Goal: Task Accomplishment & Management: Complete application form

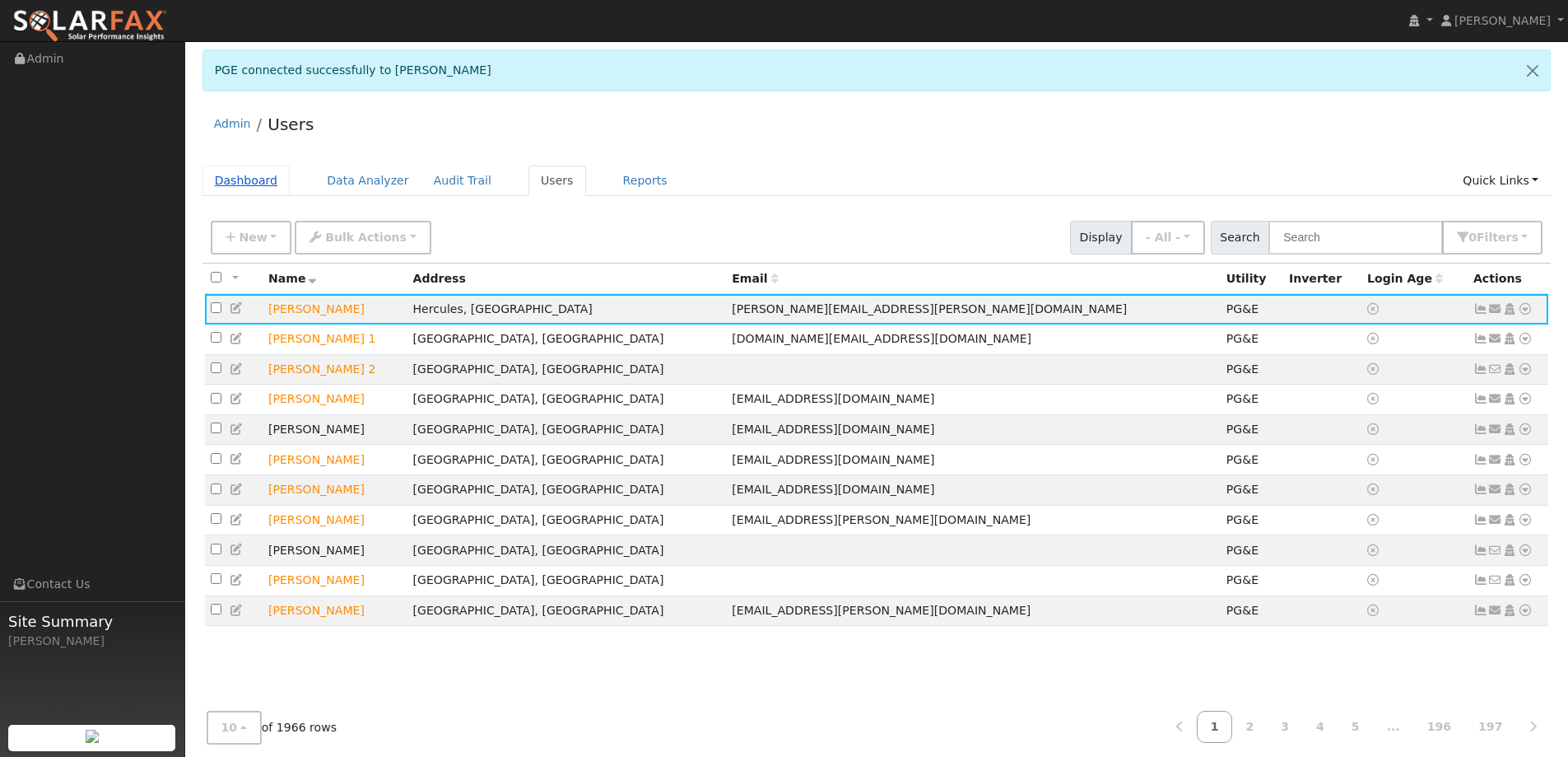
click at [249, 180] on link "Dashboard" at bounding box center [246, 181] width 88 height 30
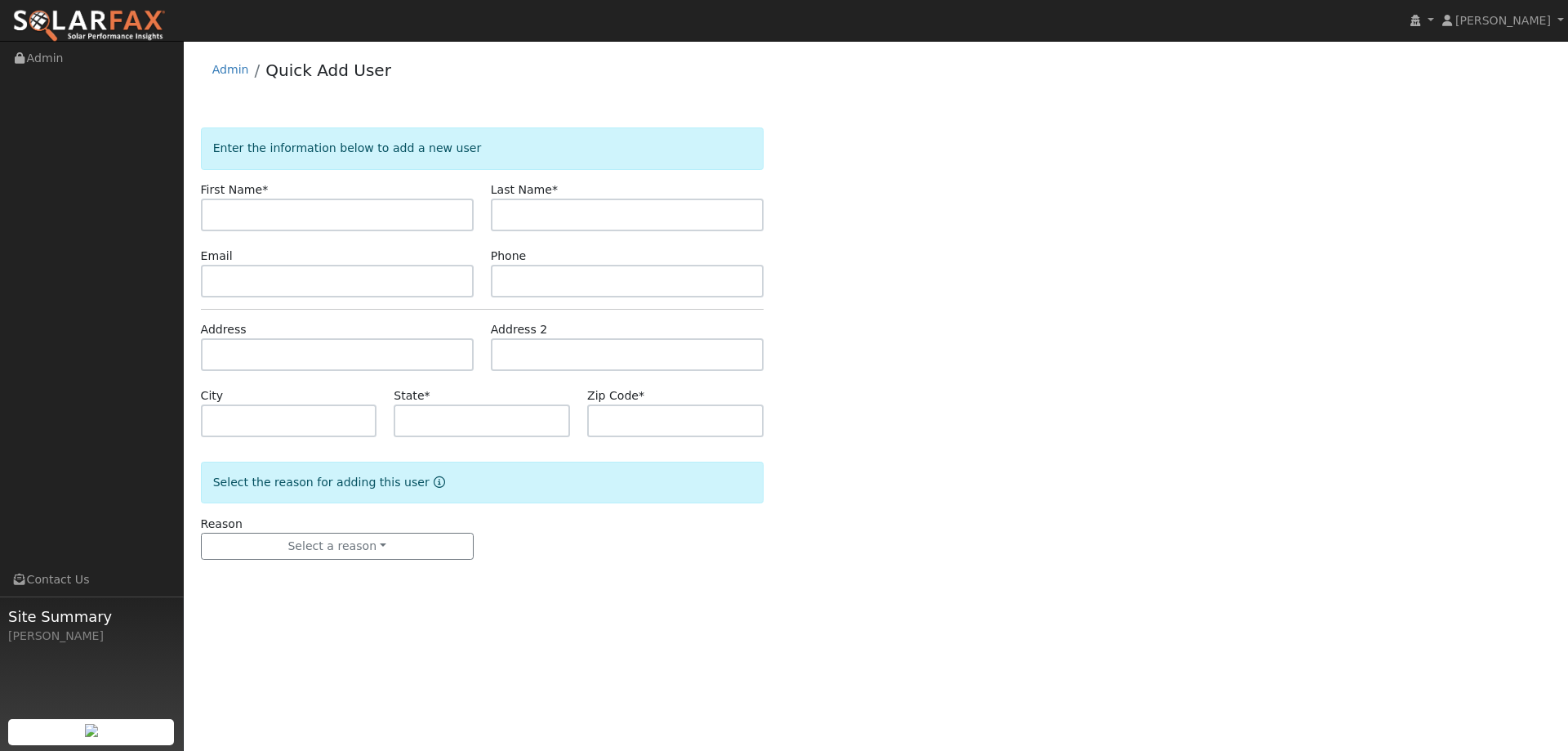
click at [293, 209] on div "Enter the information below to add a new user First Name * Last Name * Email Ph…" at bounding box center [876, 359] width 1350 height 465
click at [330, 222] on input "text" at bounding box center [338, 214] width 273 height 33
type input "[PERSON_NAME]"
click at [513, 216] on input "text" at bounding box center [627, 214] width 273 height 33
type input "Cauge"
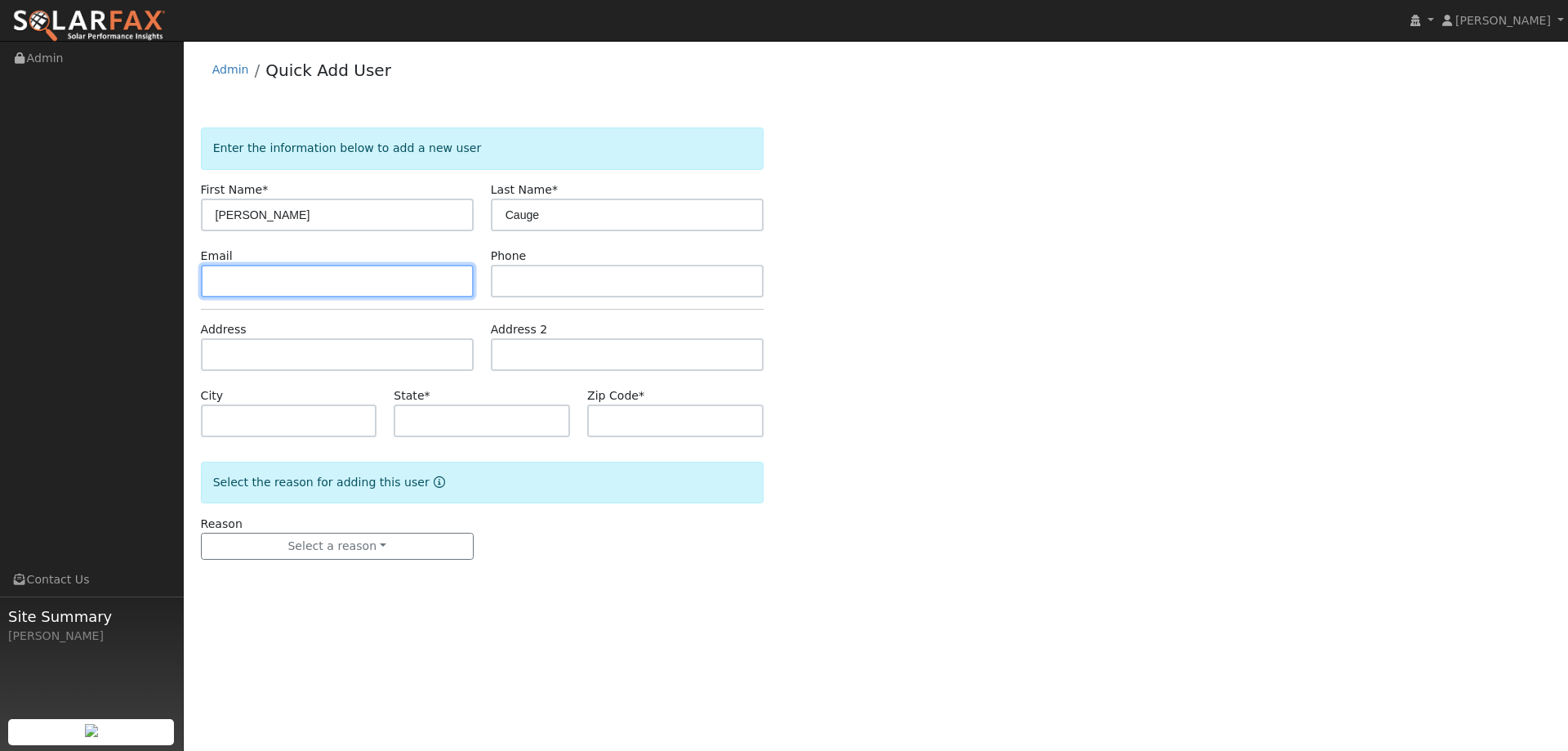
click at [428, 272] on input "text" at bounding box center [338, 281] width 273 height 33
click at [207, 267] on input "text" at bounding box center [338, 281] width 273 height 33
paste input "Tcauge@gmail.com"
type input "Tcauge@gmail.com"
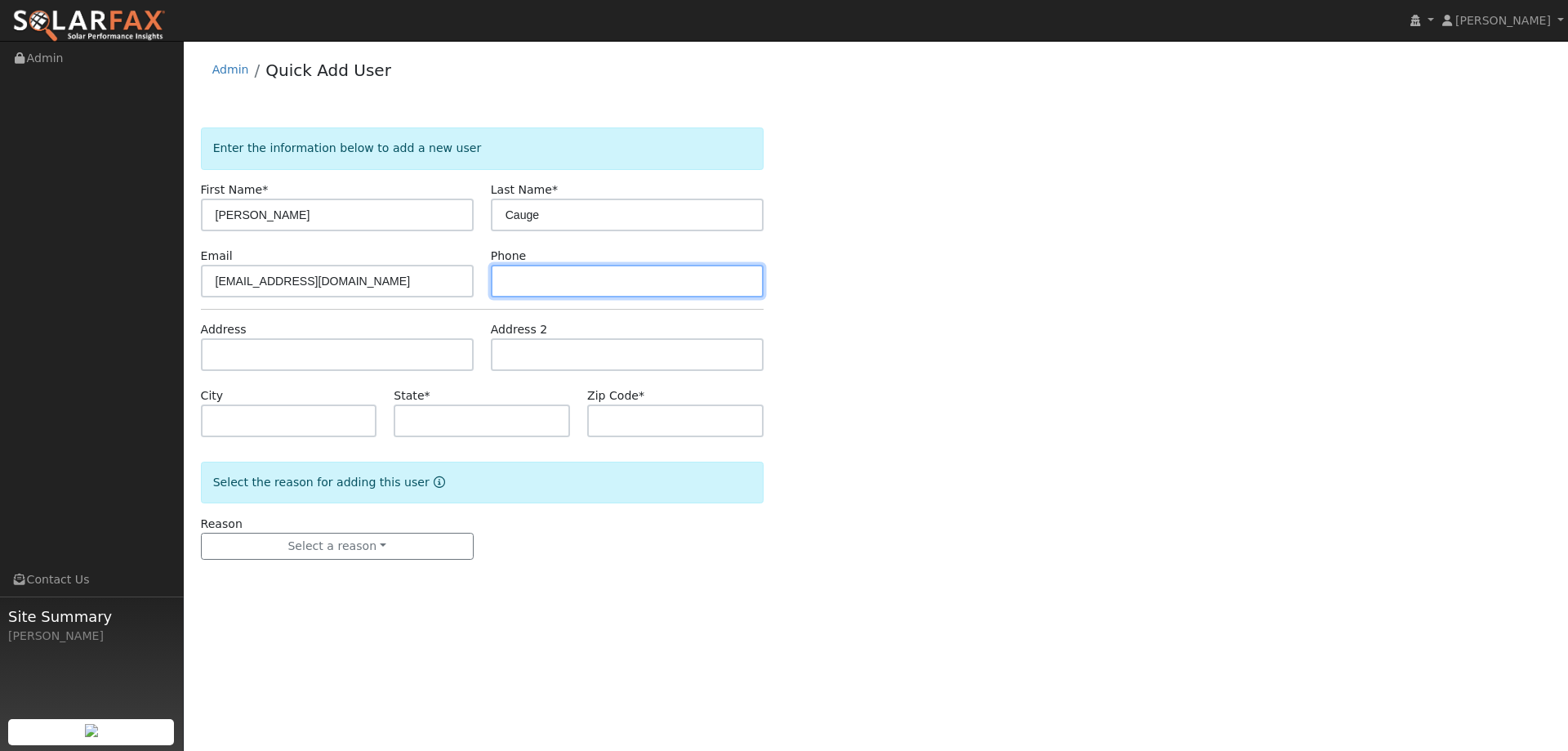
click at [622, 270] on input "text" at bounding box center [627, 281] width 273 height 33
paste input "(408) 561-5805"
type input "(408) 561-5805"
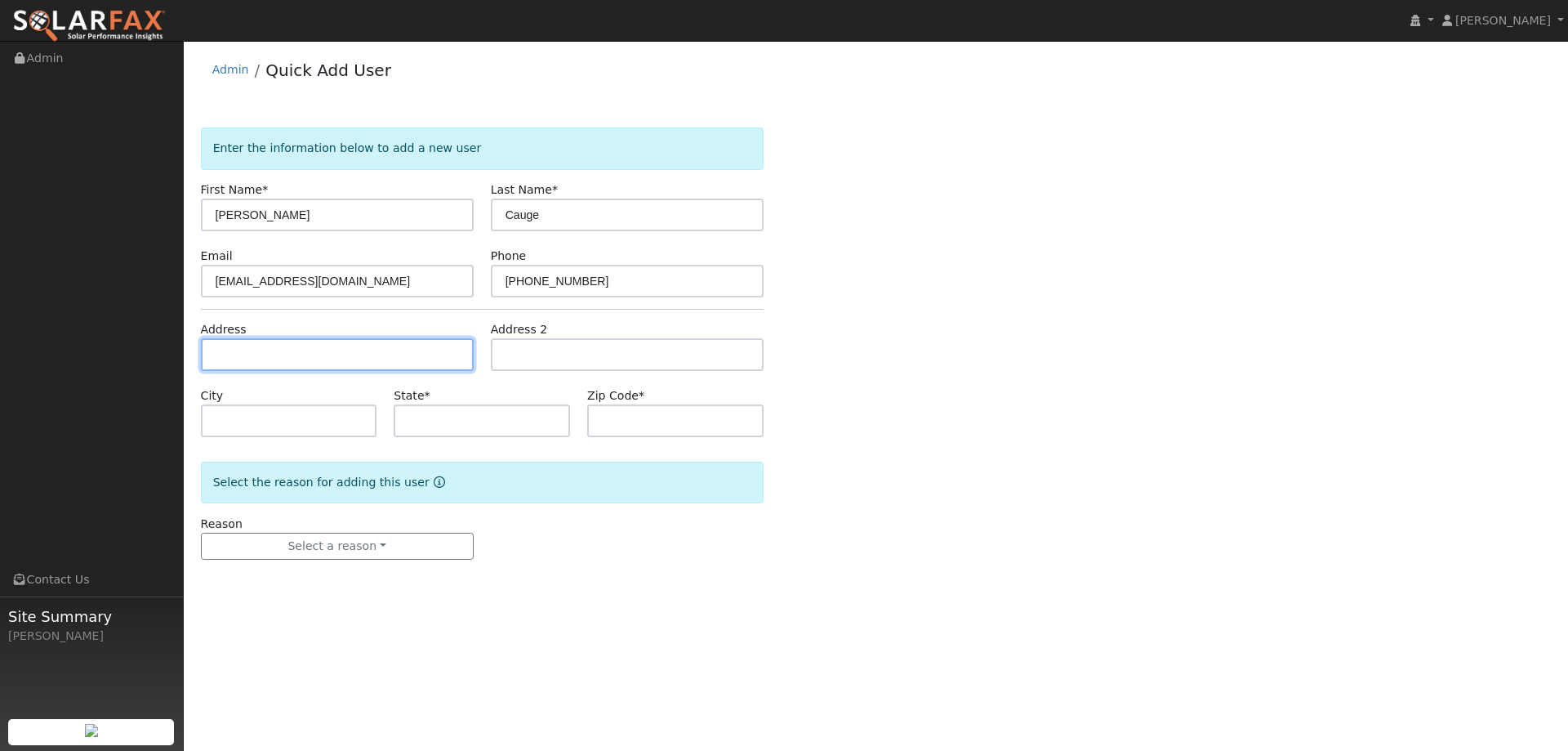
click at [468, 352] on input "text" at bounding box center [338, 354] width 273 height 33
paste input "1413 Turn Bridge Way"
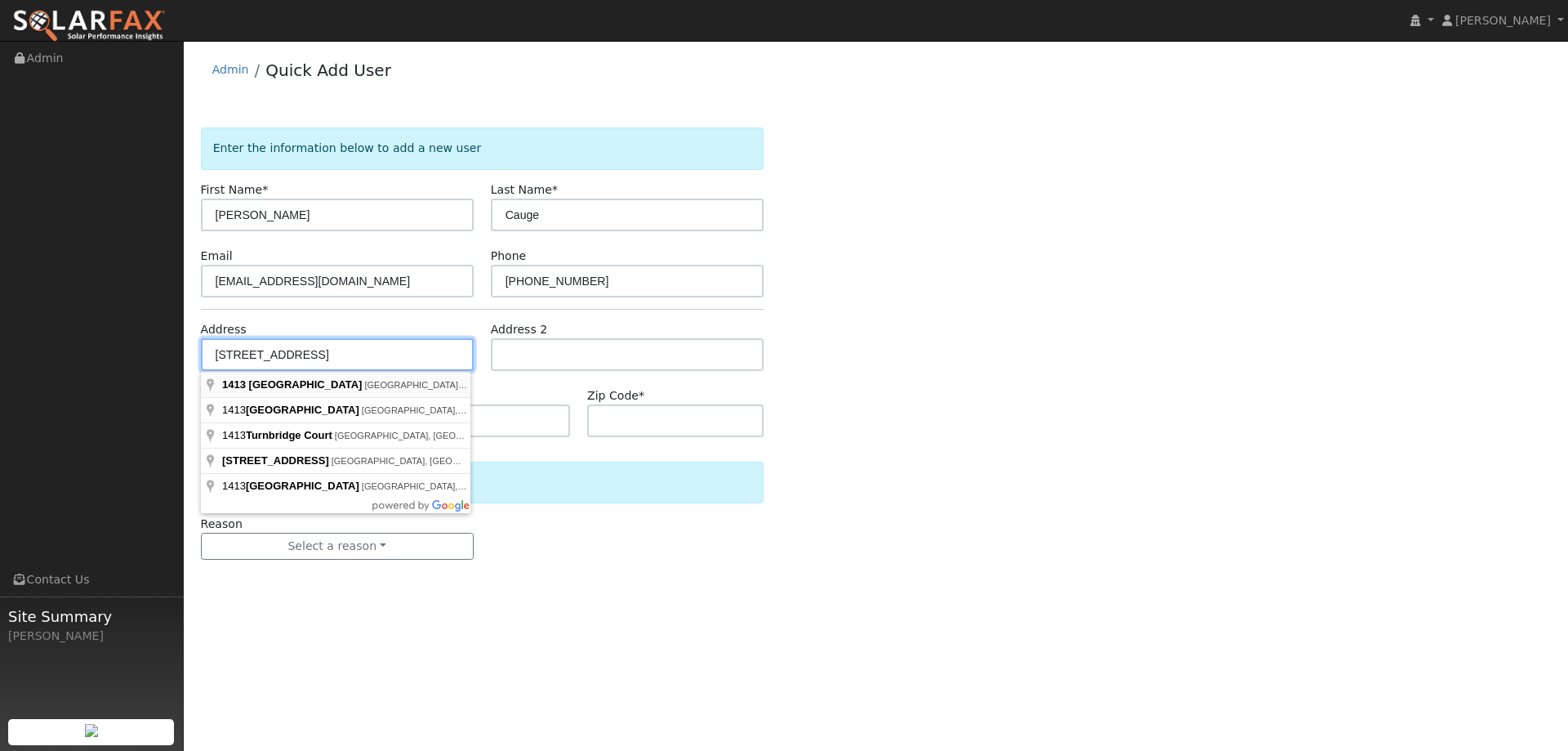
type input "1413 Turnbridge Way"
type input "Plumas Lake"
type input "CA"
type input "95961"
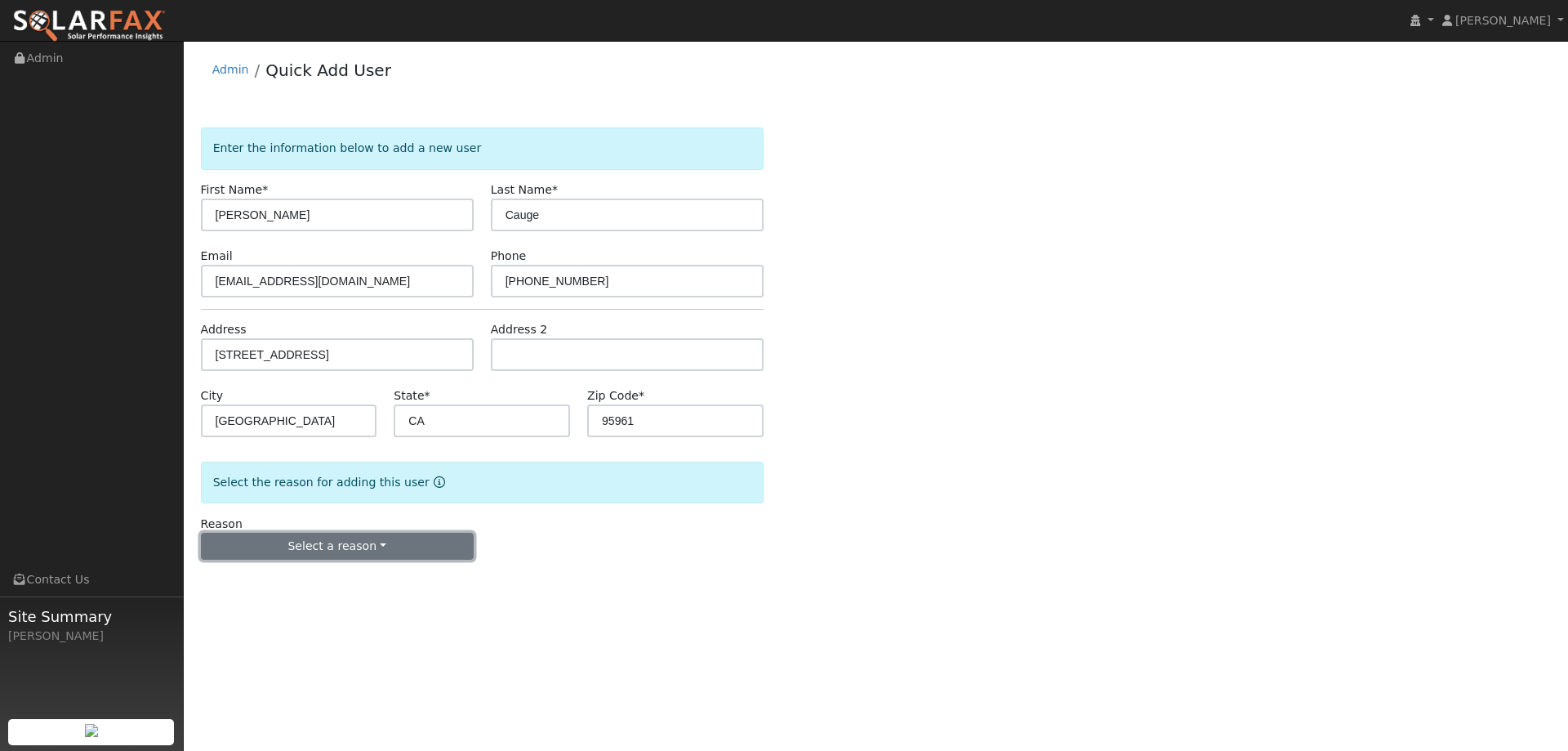
click at [354, 544] on button "Select a reason" at bounding box center [338, 546] width 273 height 28
click at [319, 567] on div "New lead New customer adding solar New customer has solar" at bounding box center [292, 602] width 182 height 81
click at [334, 527] on div "Reason Select a reason New lead New customer adding solar New customer has solar" at bounding box center [337, 538] width 290 height 45
click at [329, 541] on button "Select a reason" at bounding box center [338, 546] width 273 height 28
click at [320, 576] on link "New lead" at bounding box center [292, 580] width 180 height 22
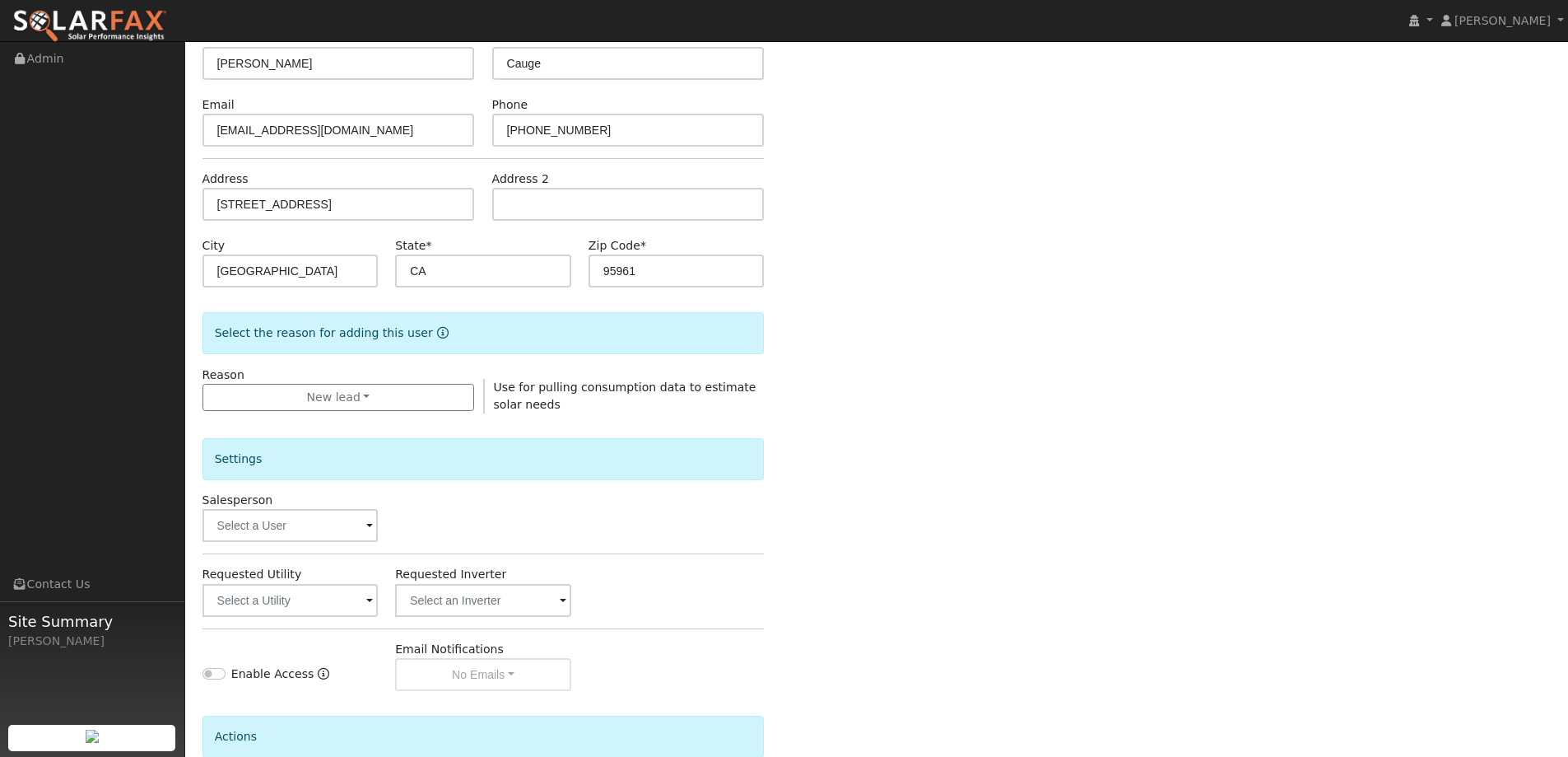
scroll to position [309, 0]
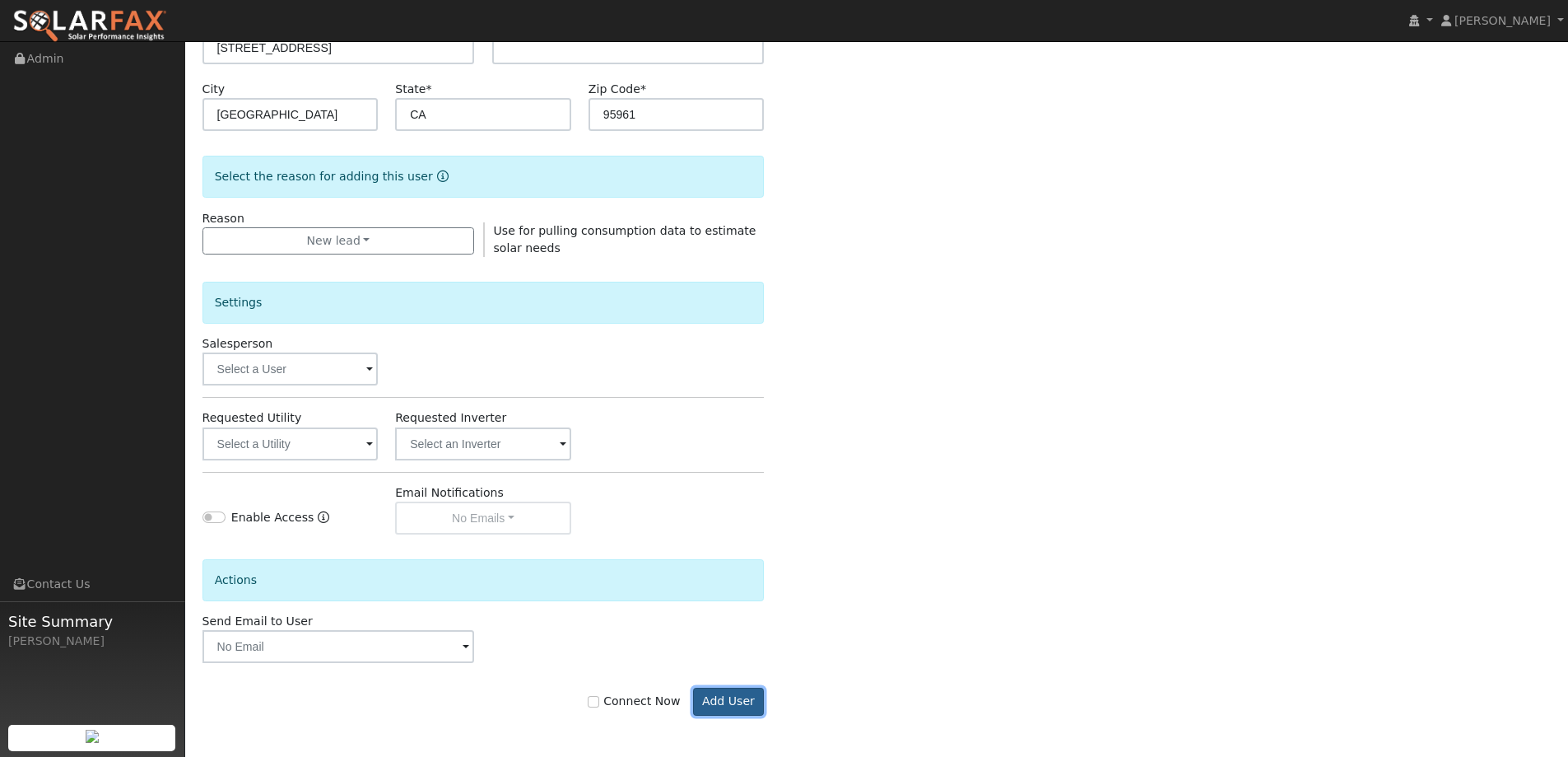
click at [719, 703] on button "Add User" at bounding box center [728, 701] width 72 height 28
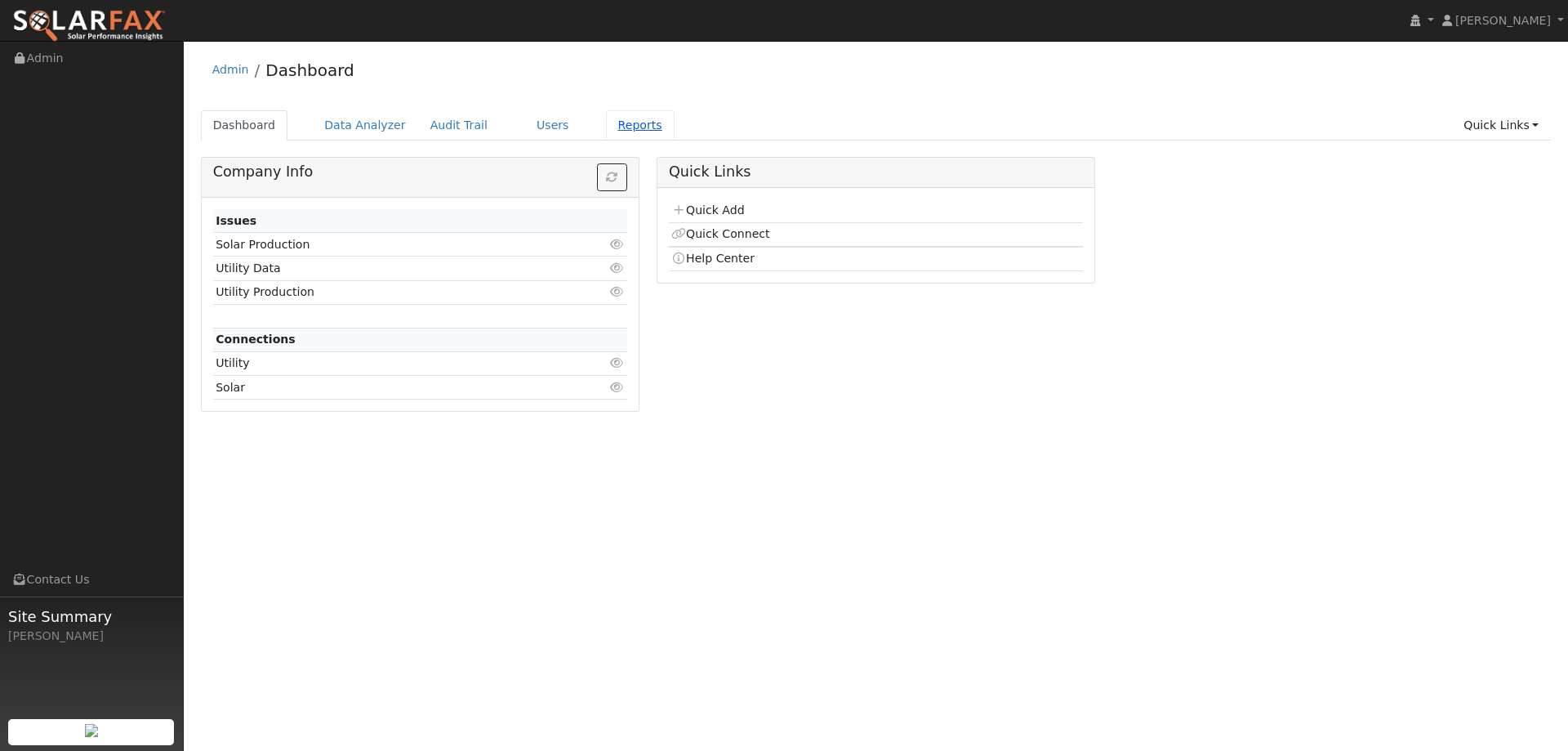
click at [606, 125] on link "Reports" at bounding box center [640, 125] width 68 height 30
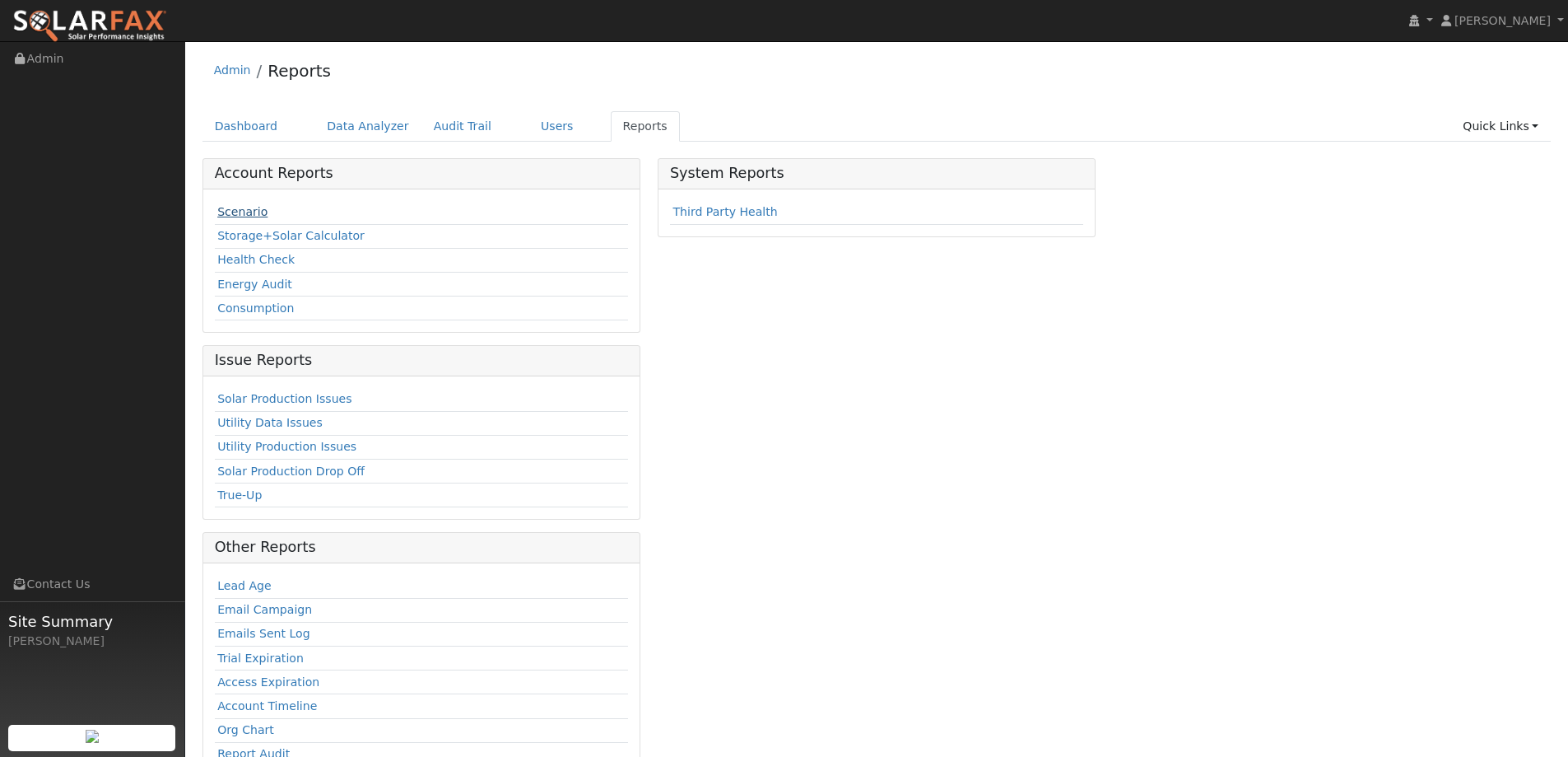
click at [233, 206] on link "Scenario" at bounding box center [242, 211] width 50 height 13
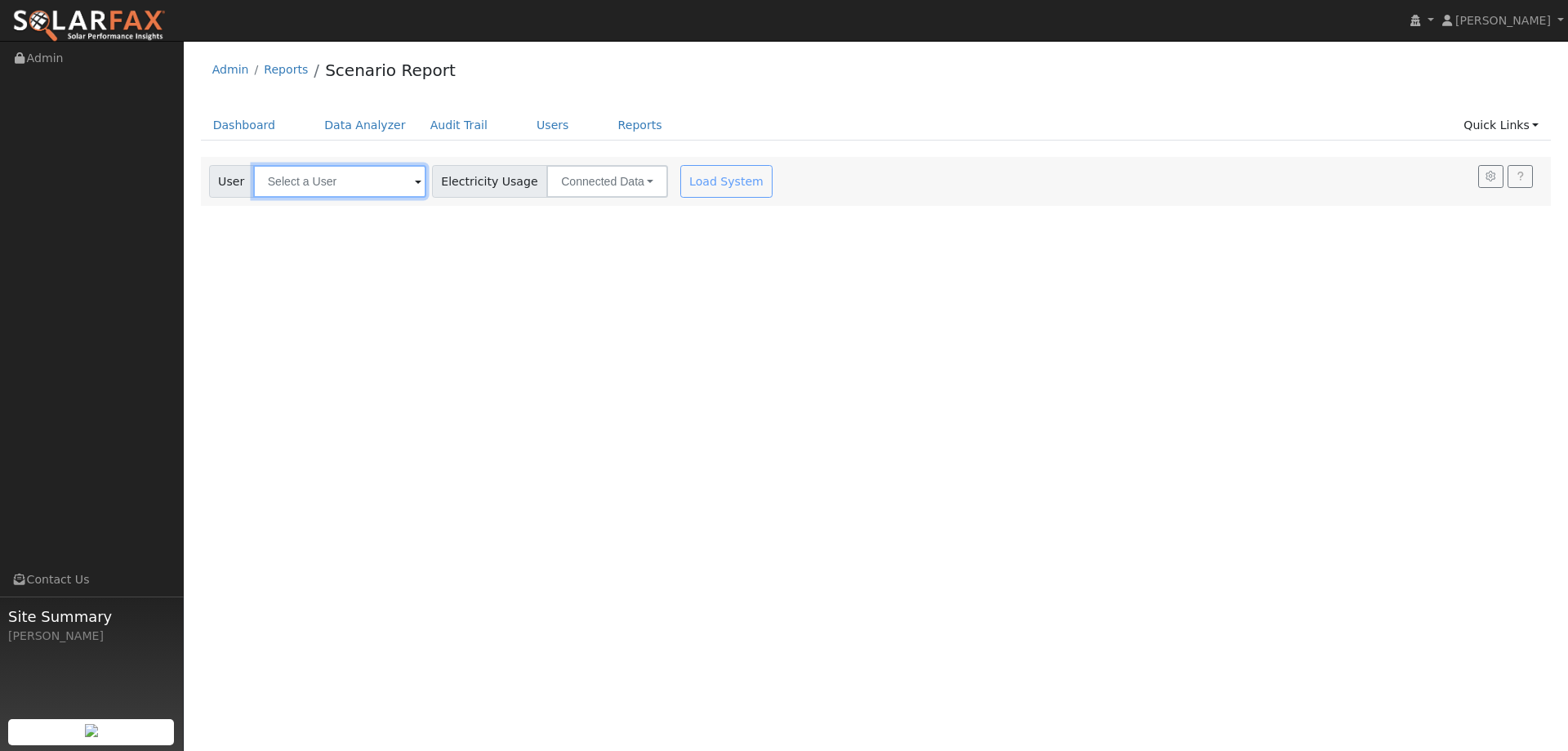
click at [338, 190] on input "text" at bounding box center [339, 181] width 173 height 33
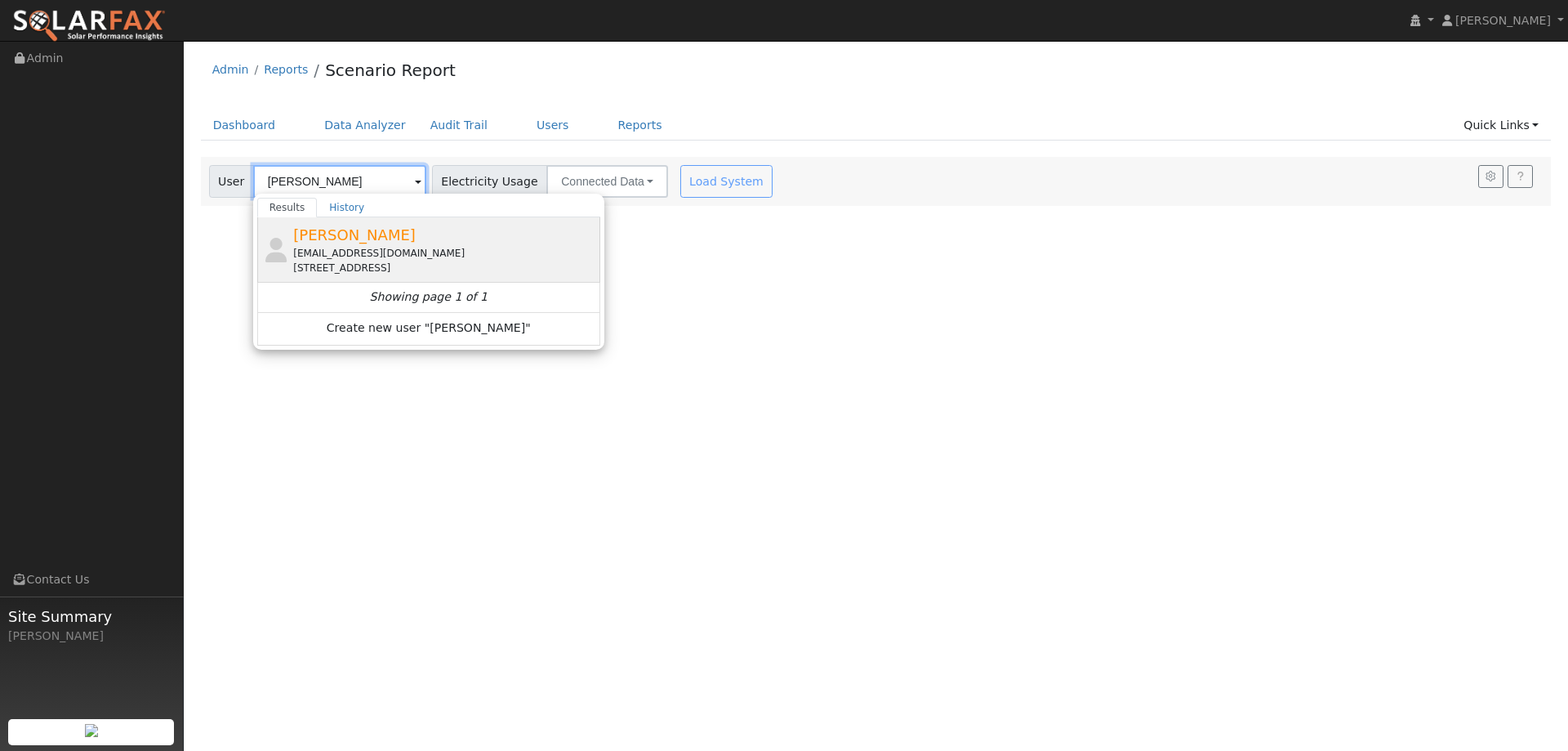
type input "Tom Cauge"
click at [347, 253] on div "Tcauge@gmail.com" at bounding box center [445, 253] width 303 height 15
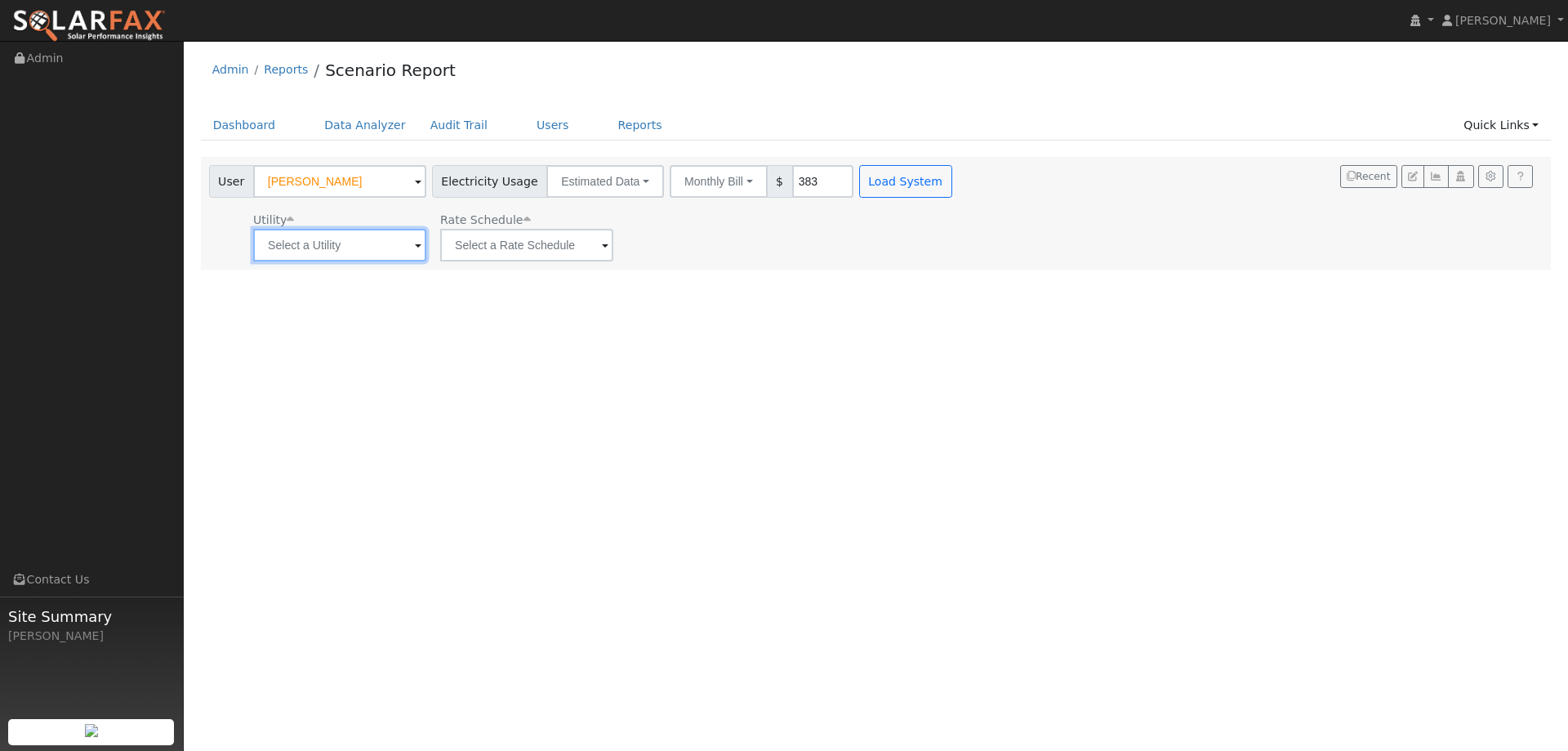
click at [352, 252] on input "text" at bounding box center [339, 245] width 173 height 33
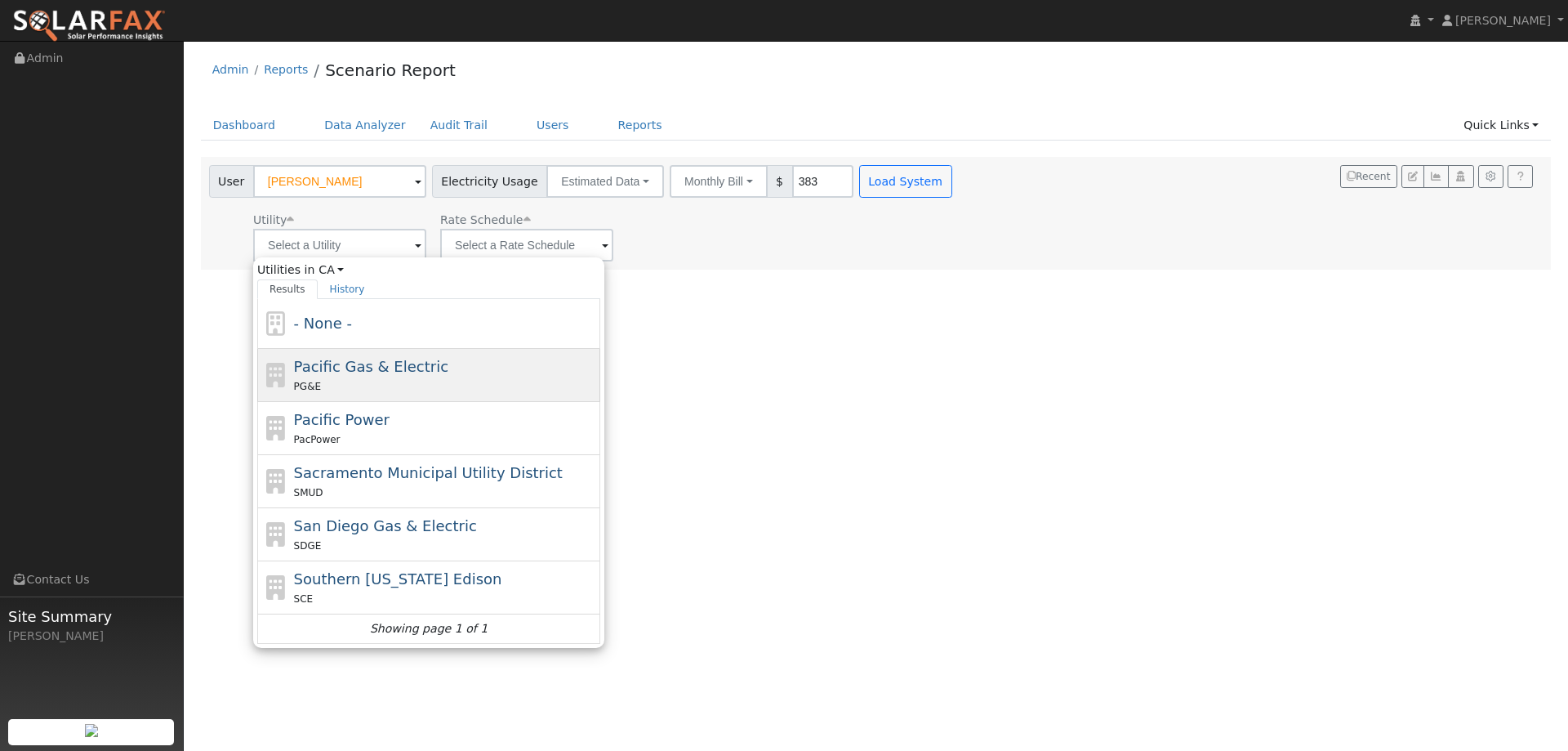
click at [380, 368] on span "Pacific Gas & Electric" at bounding box center [370, 366] width 154 height 17
type input "Pacific Gas & Electric"
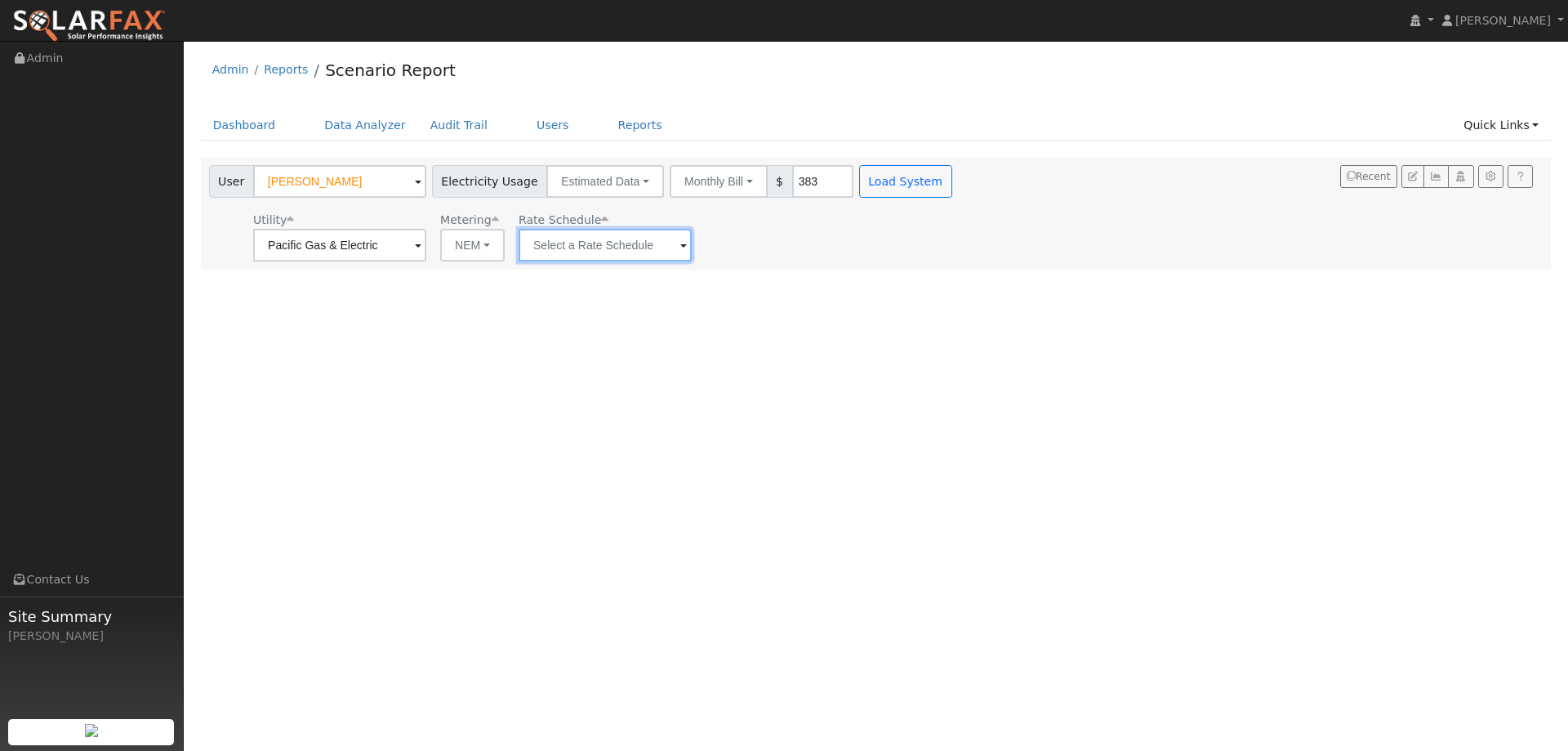
click at [557, 252] on input "text" at bounding box center [605, 245] width 173 height 33
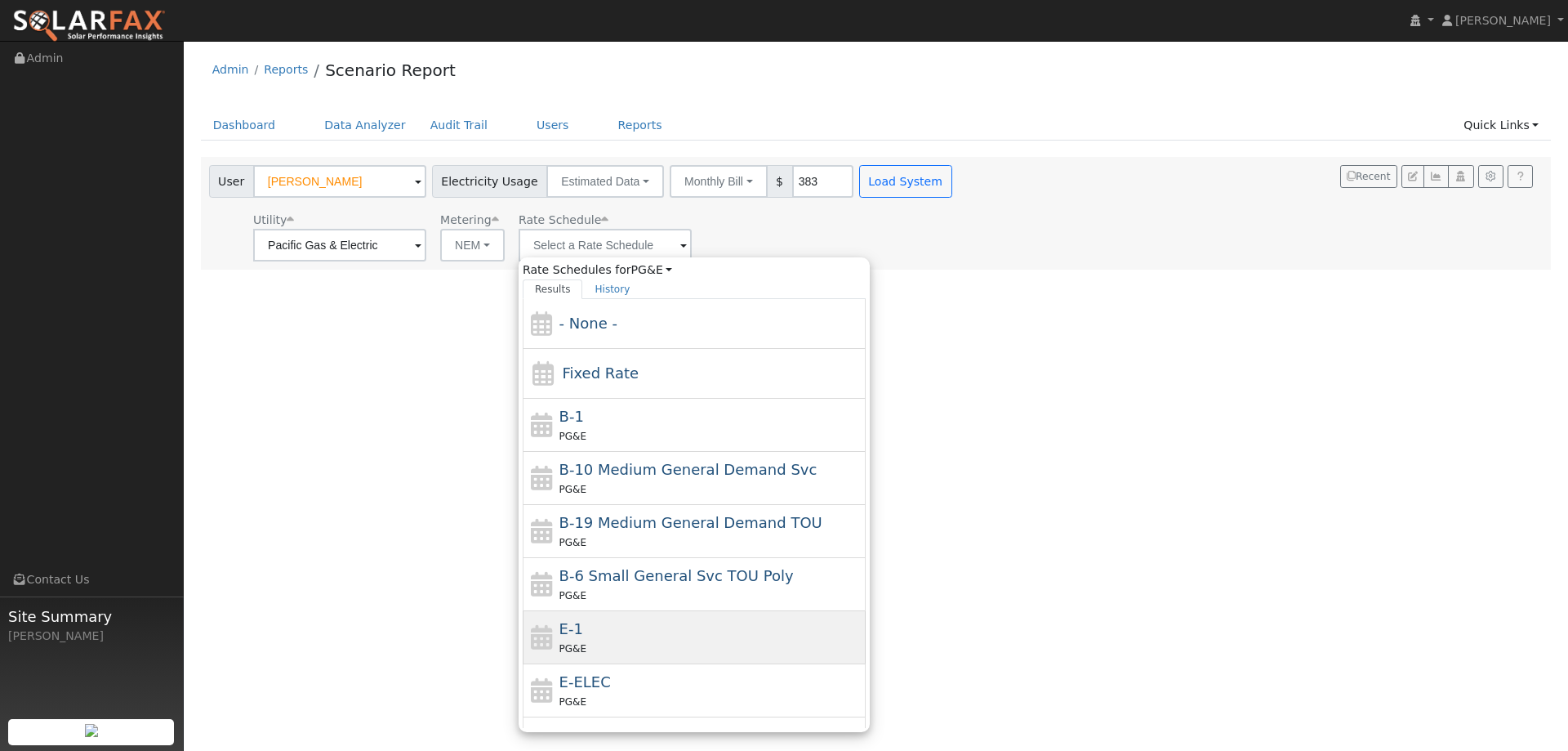
click at [630, 622] on div "E-1 PG&E" at bounding box center [711, 637] width 303 height 39
type input "E-1"
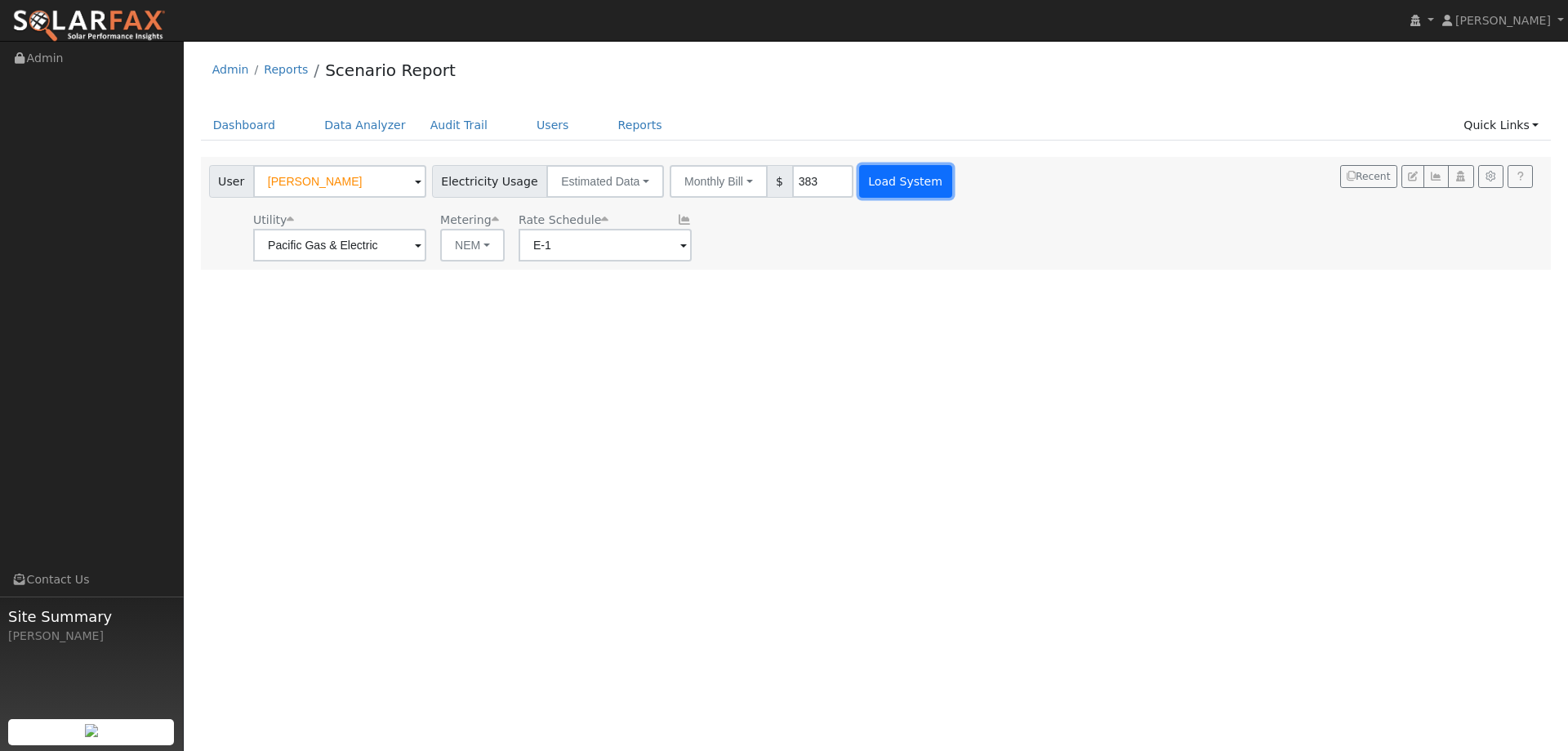
click at [859, 190] on button "Load System" at bounding box center [906, 181] width 94 height 33
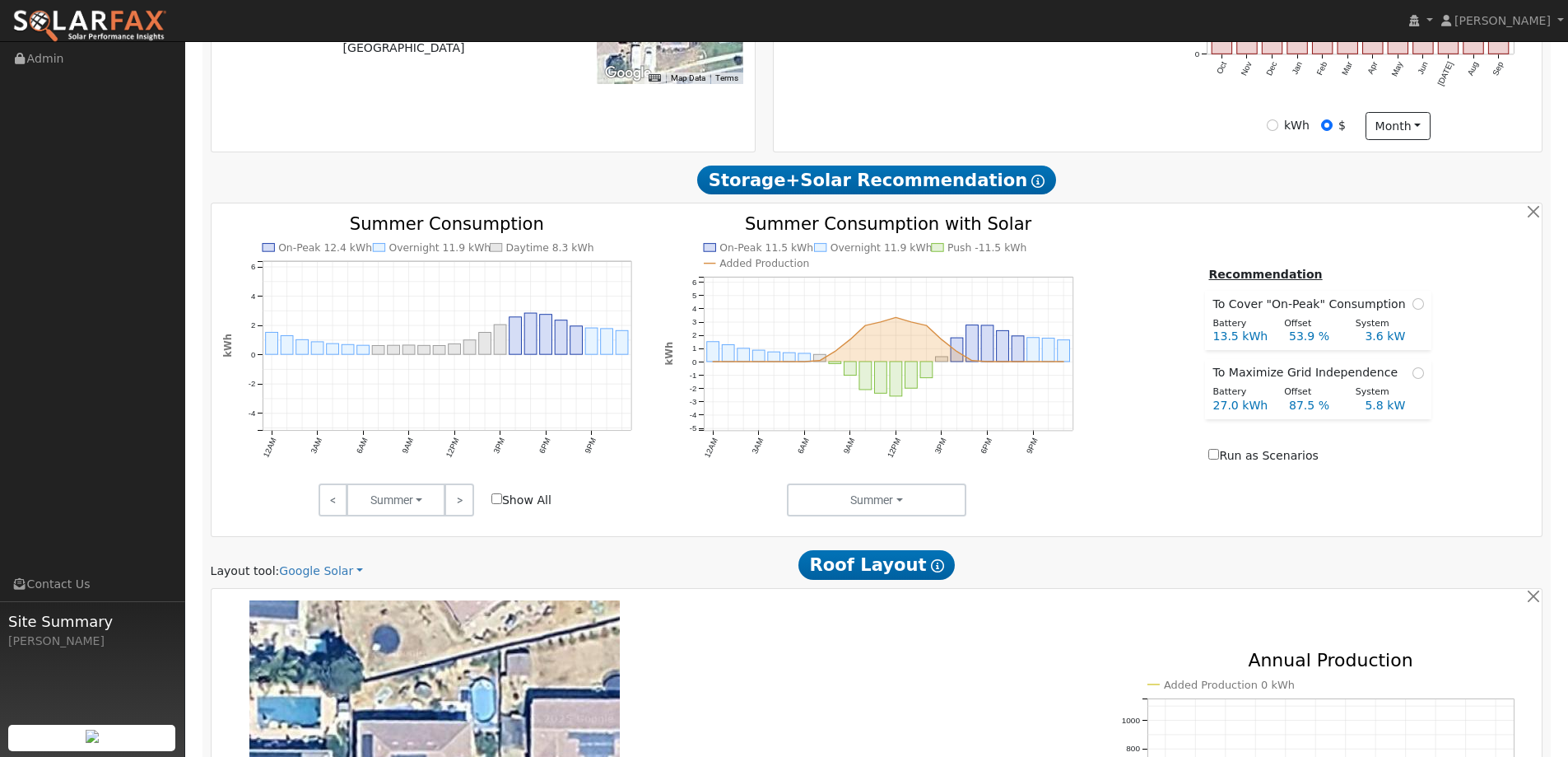
scroll to position [741, 0]
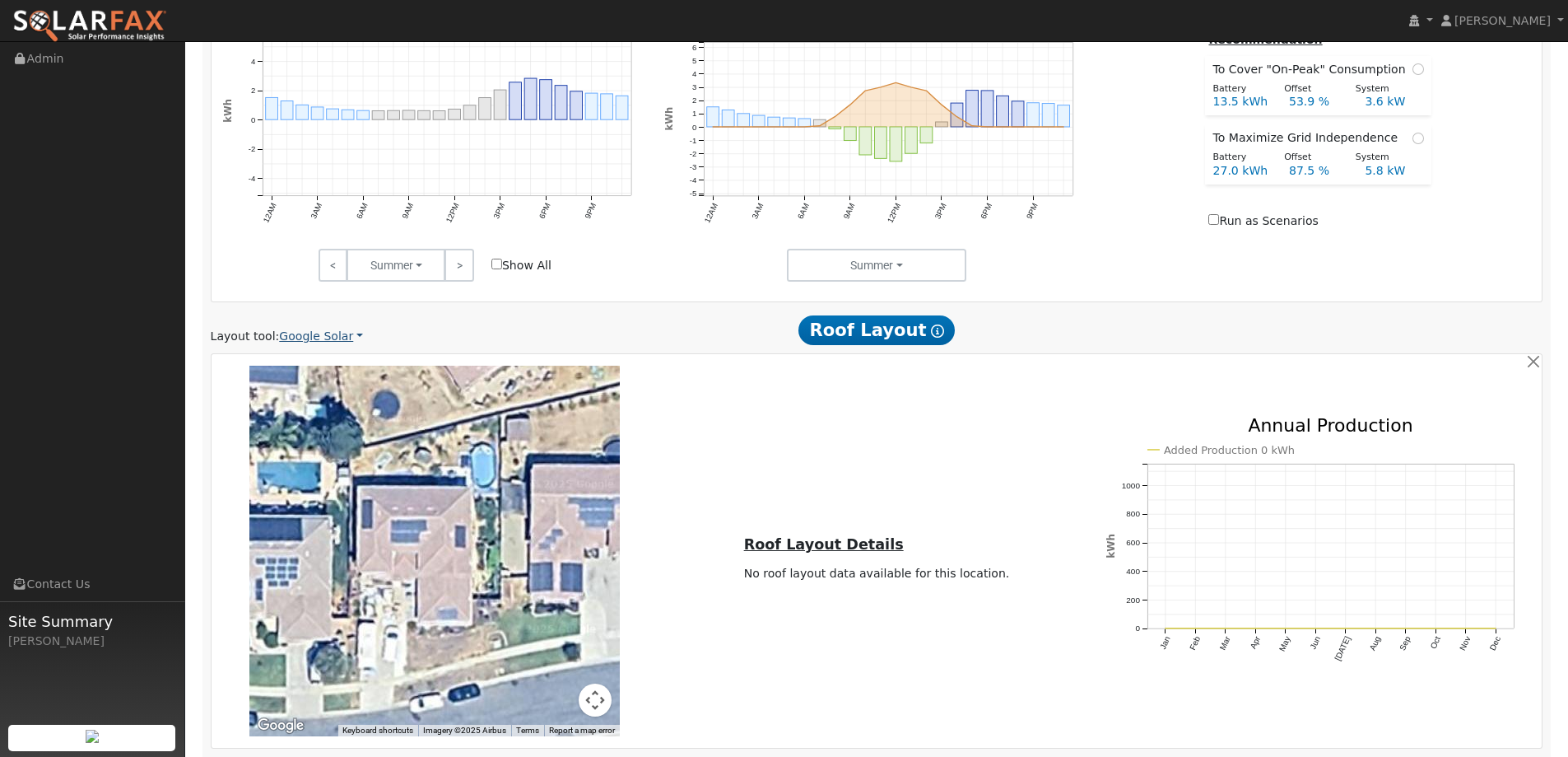
click at [322, 334] on link "Google Solar" at bounding box center [320, 337] width 84 height 17
click at [320, 407] on link "Aurora" at bounding box center [332, 411] width 114 height 23
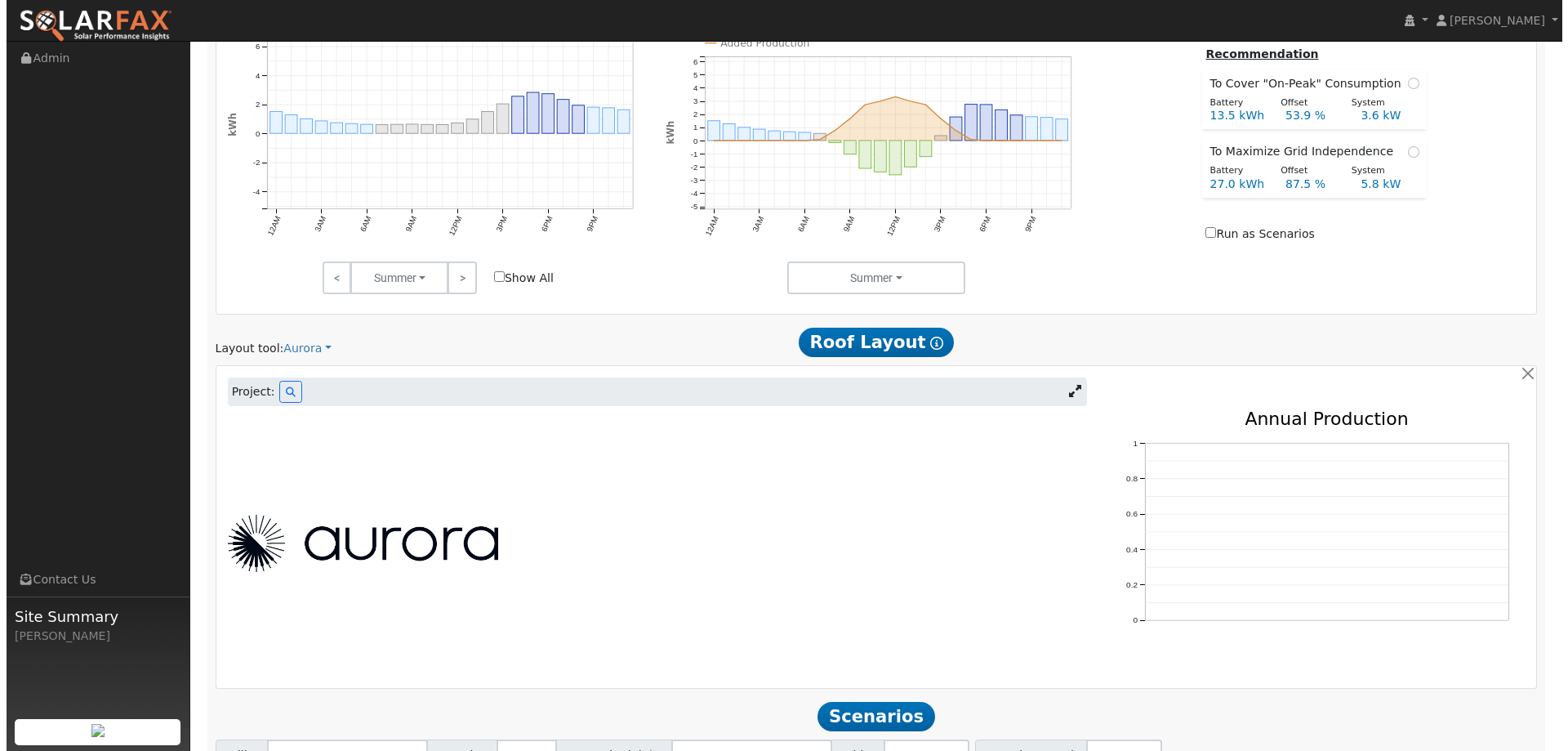
scroll to position [859, 0]
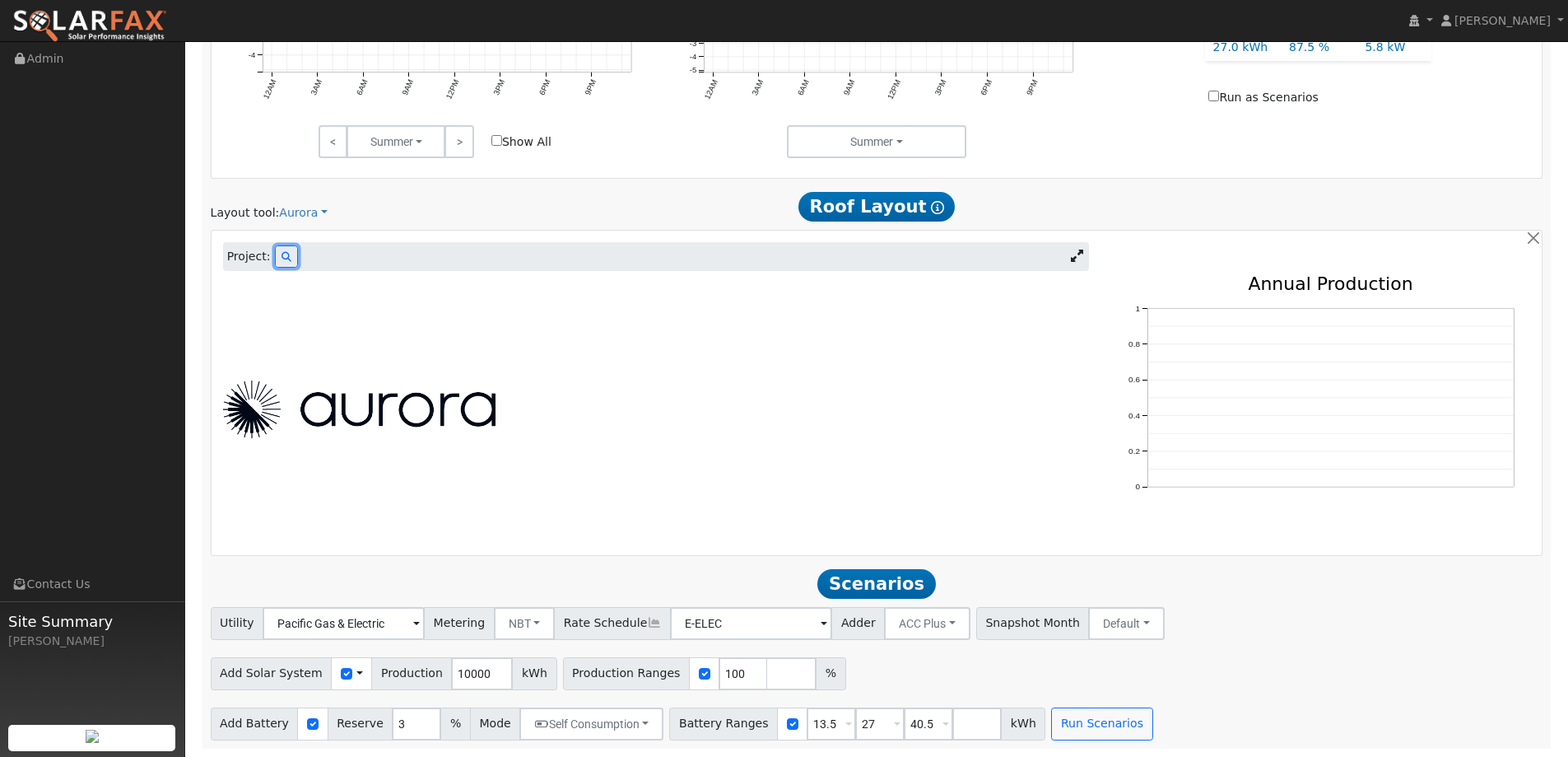
click at [282, 259] on icon at bounding box center [286, 256] width 9 height 9
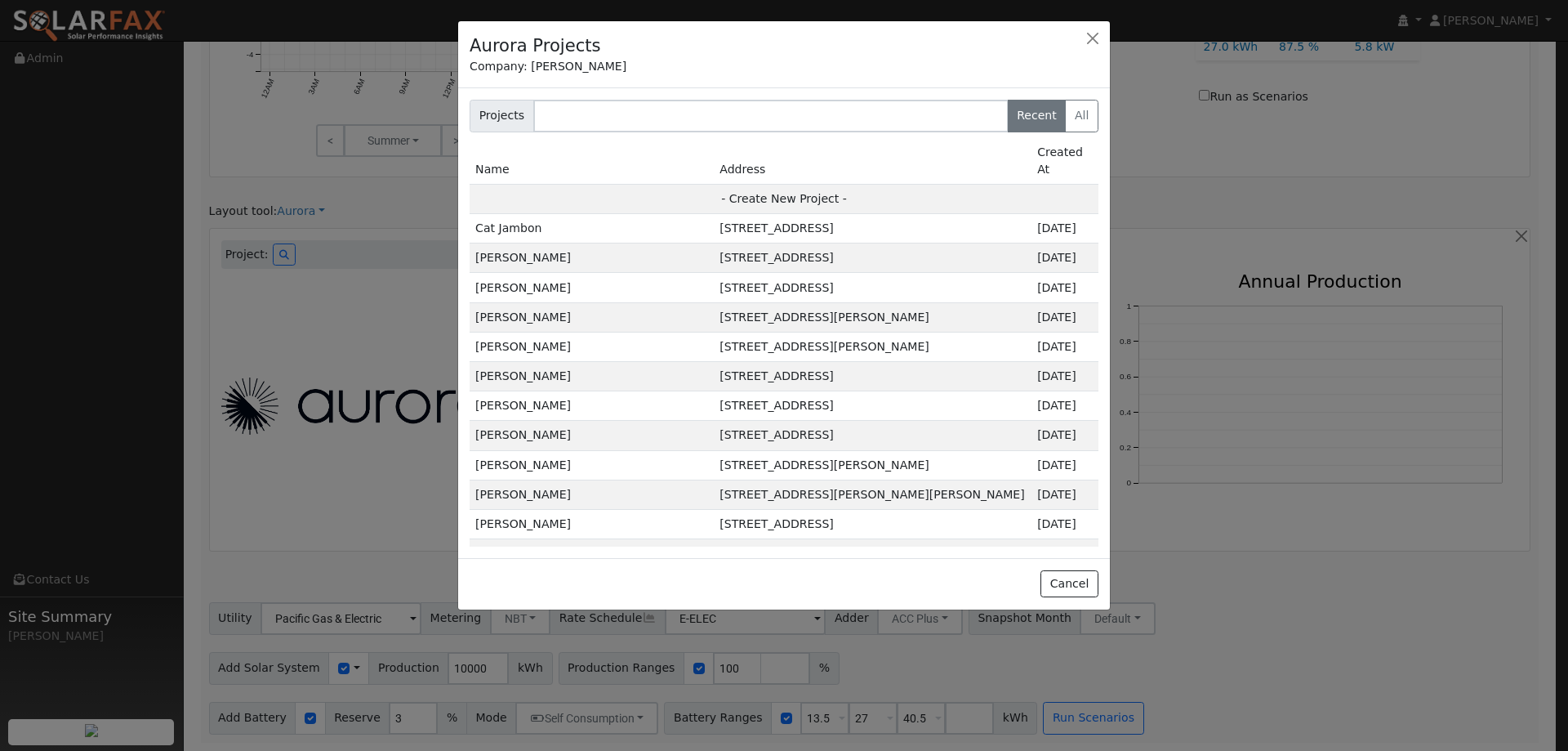
click at [813, 183] on td "- Create New Project -" at bounding box center [784, 197] width 628 height 29
type input "Tom Cauge"
type input "1413 Turnbridge Way"
type input "Plumas Lake"
type input "CA"
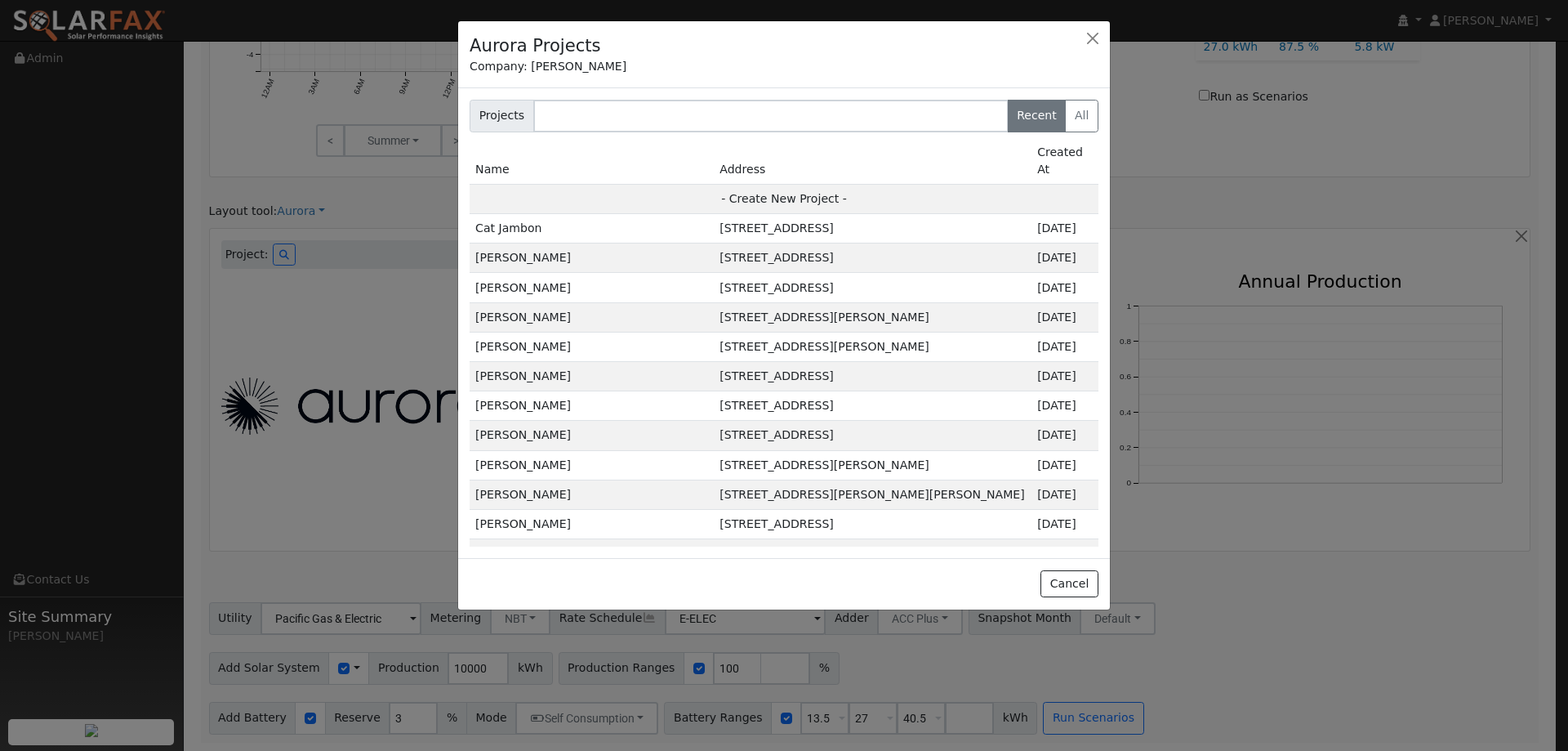
type input "95961"
type input "Design"
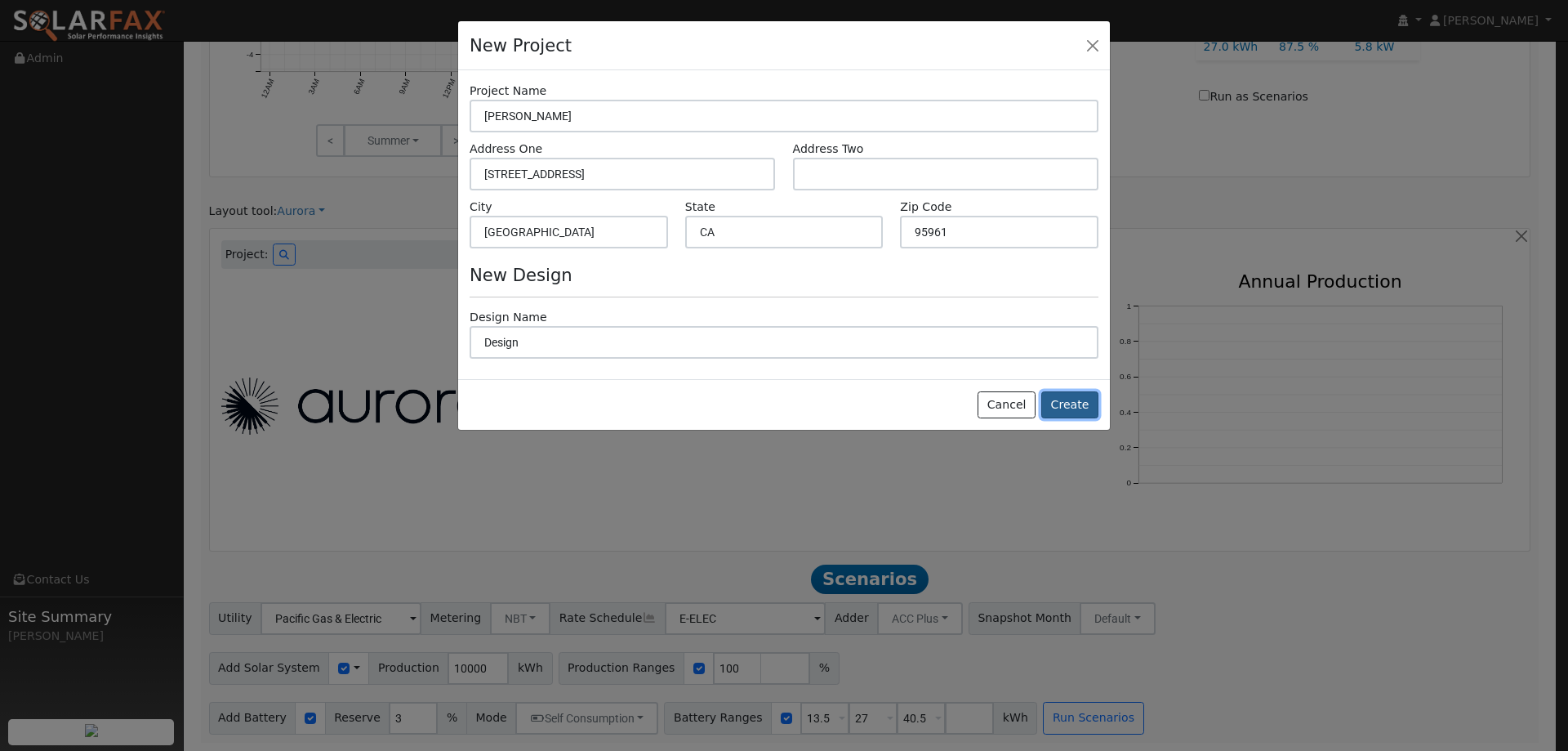
click at [1094, 404] on button "Create" at bounding box center [1069, 405] width 57 height 28
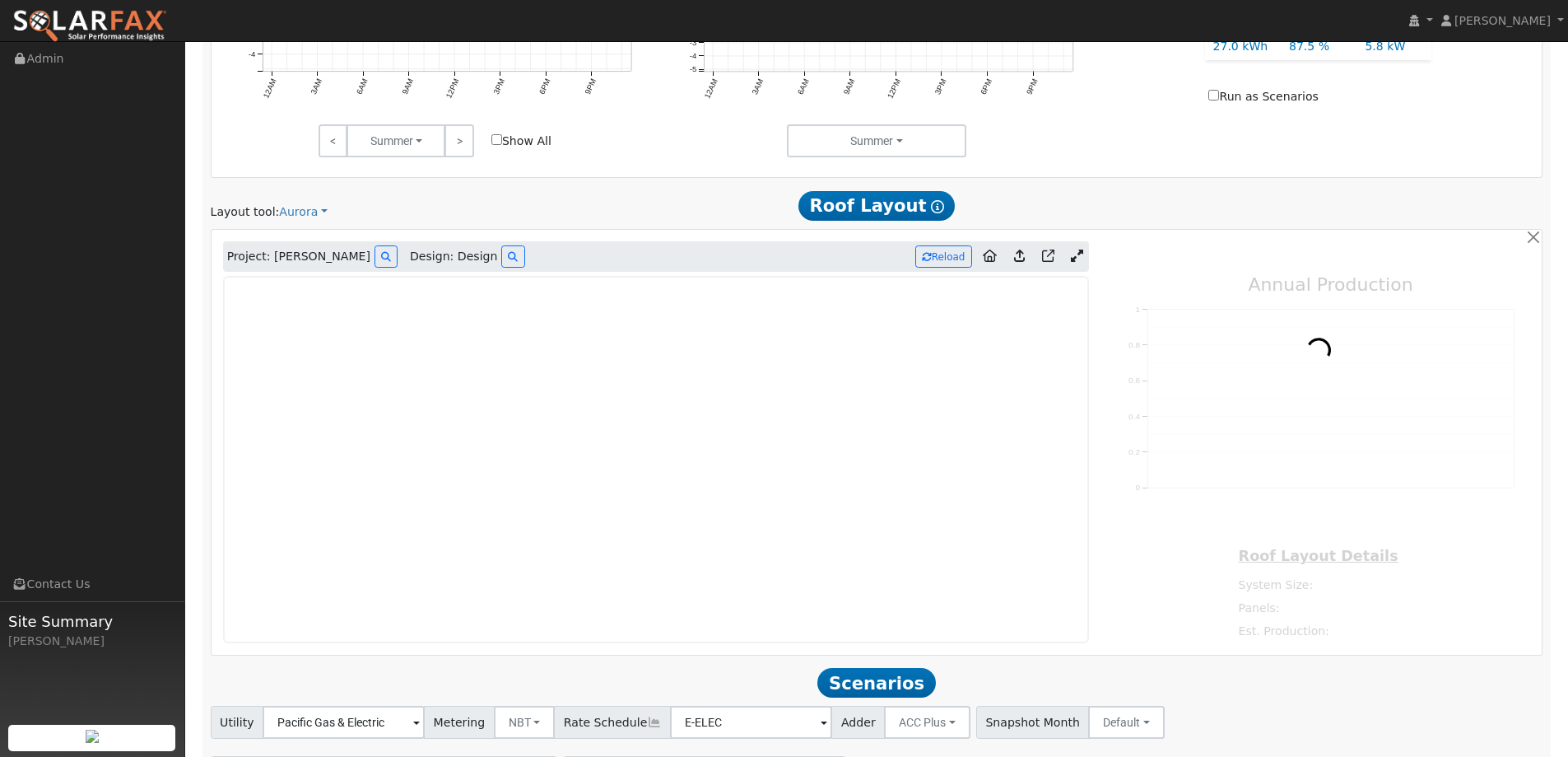
type input "0"
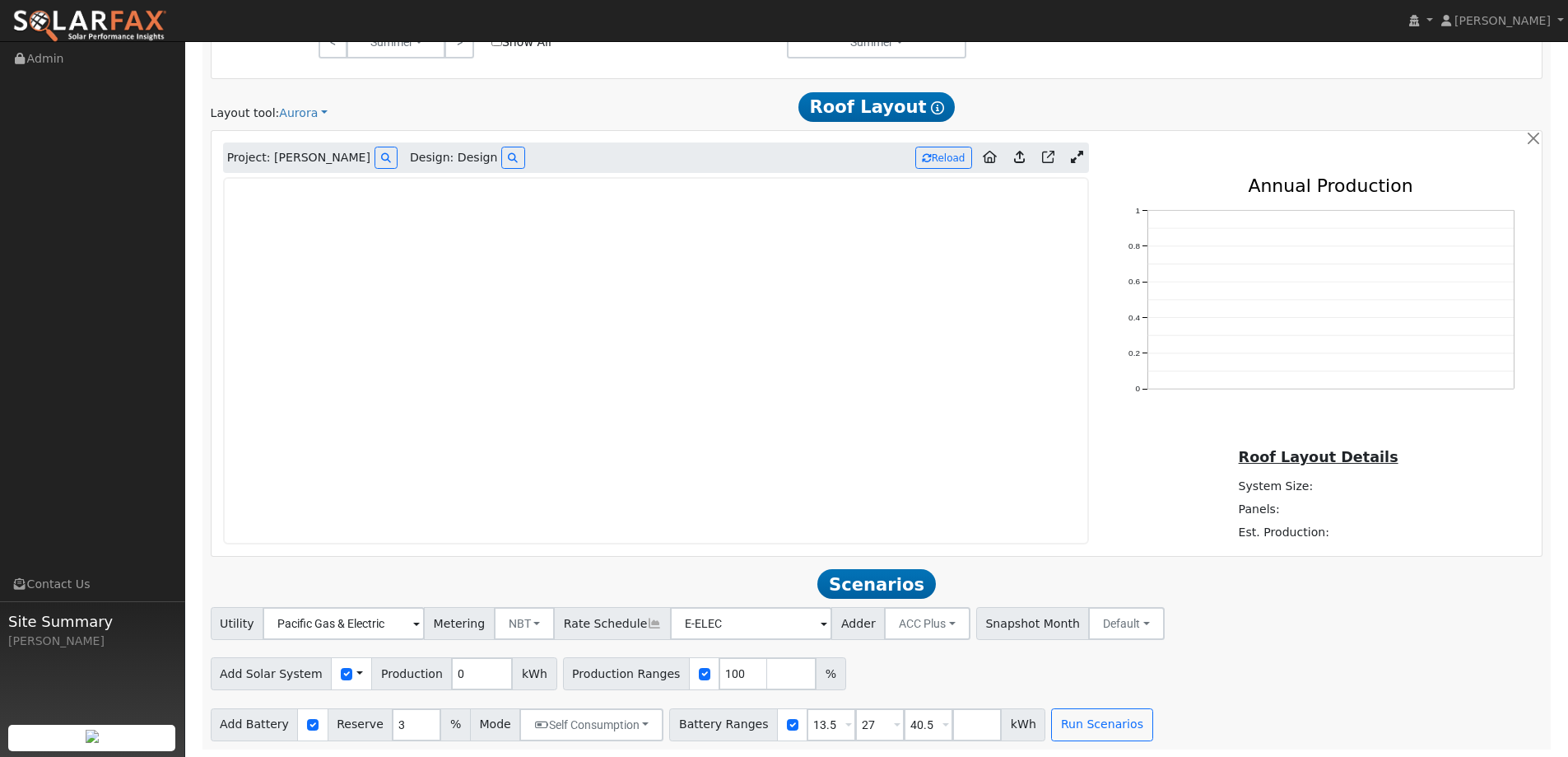
scroll to position [965, 0]
click at [96, 13] on img at bounding box center [90, 26] width 155 height 35
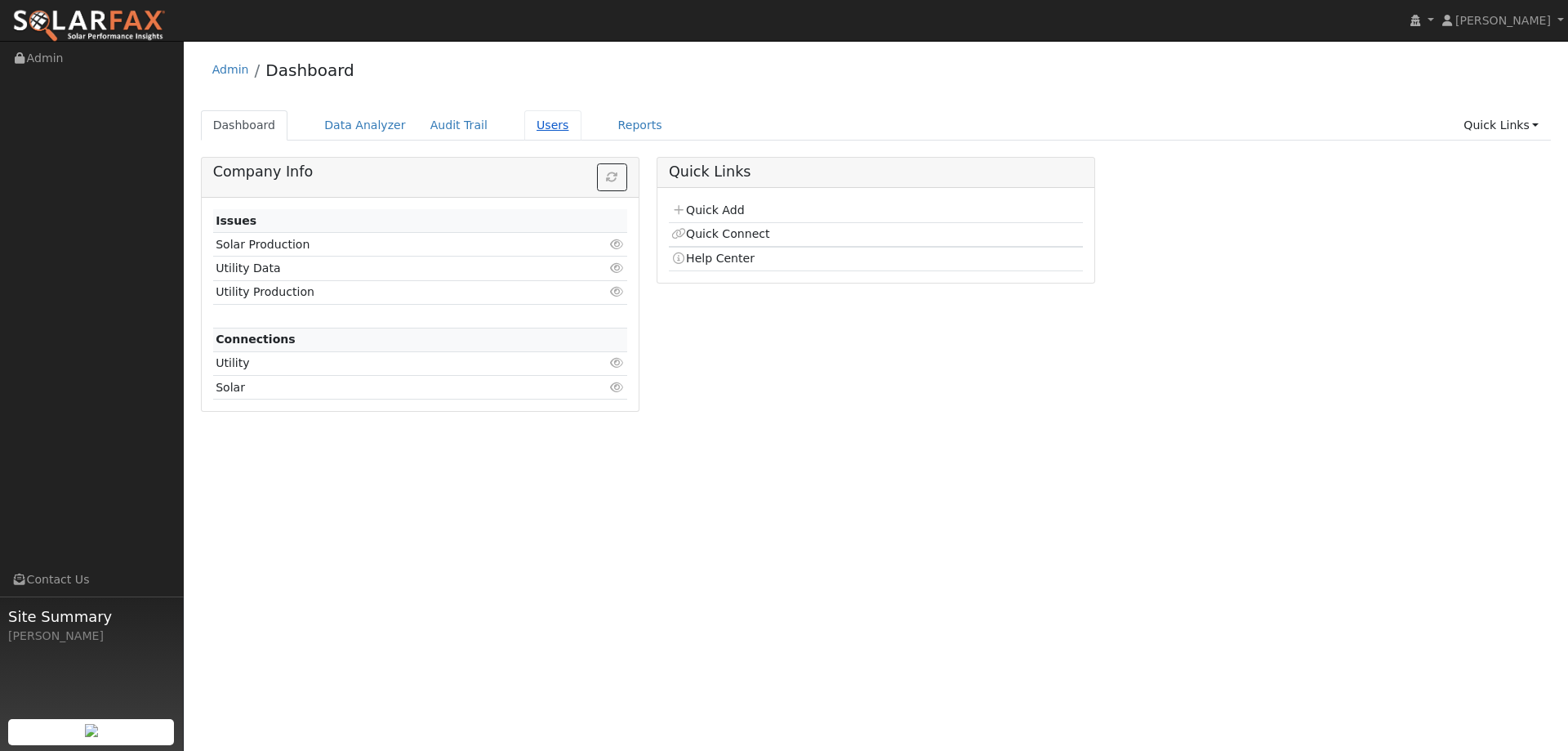
click at [525, 124] on link "Users" at bounding box center [553, 125] width 57 height 30
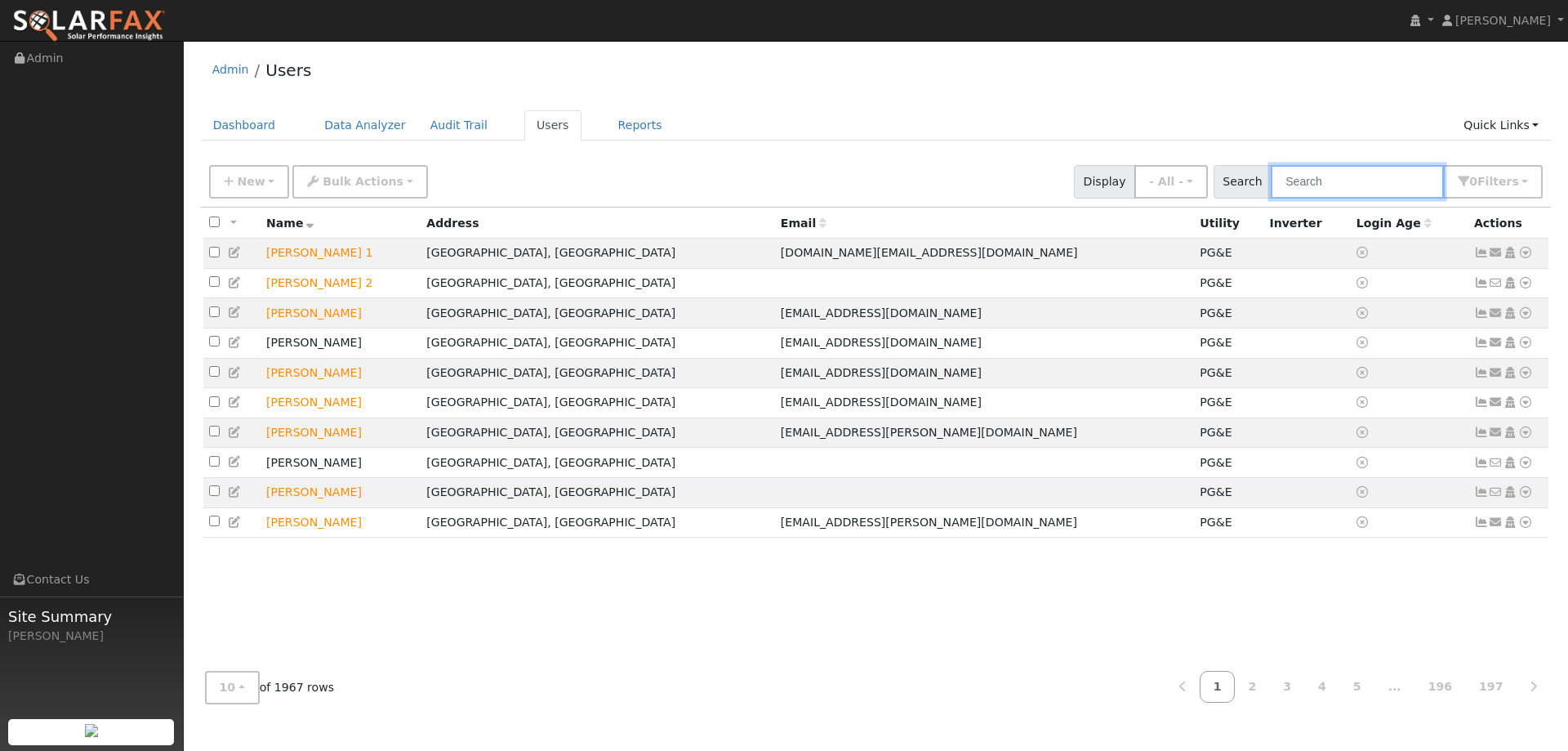
click at [1316, 185] on input "text" at bounding box center [1357, 181] width 173 height 34
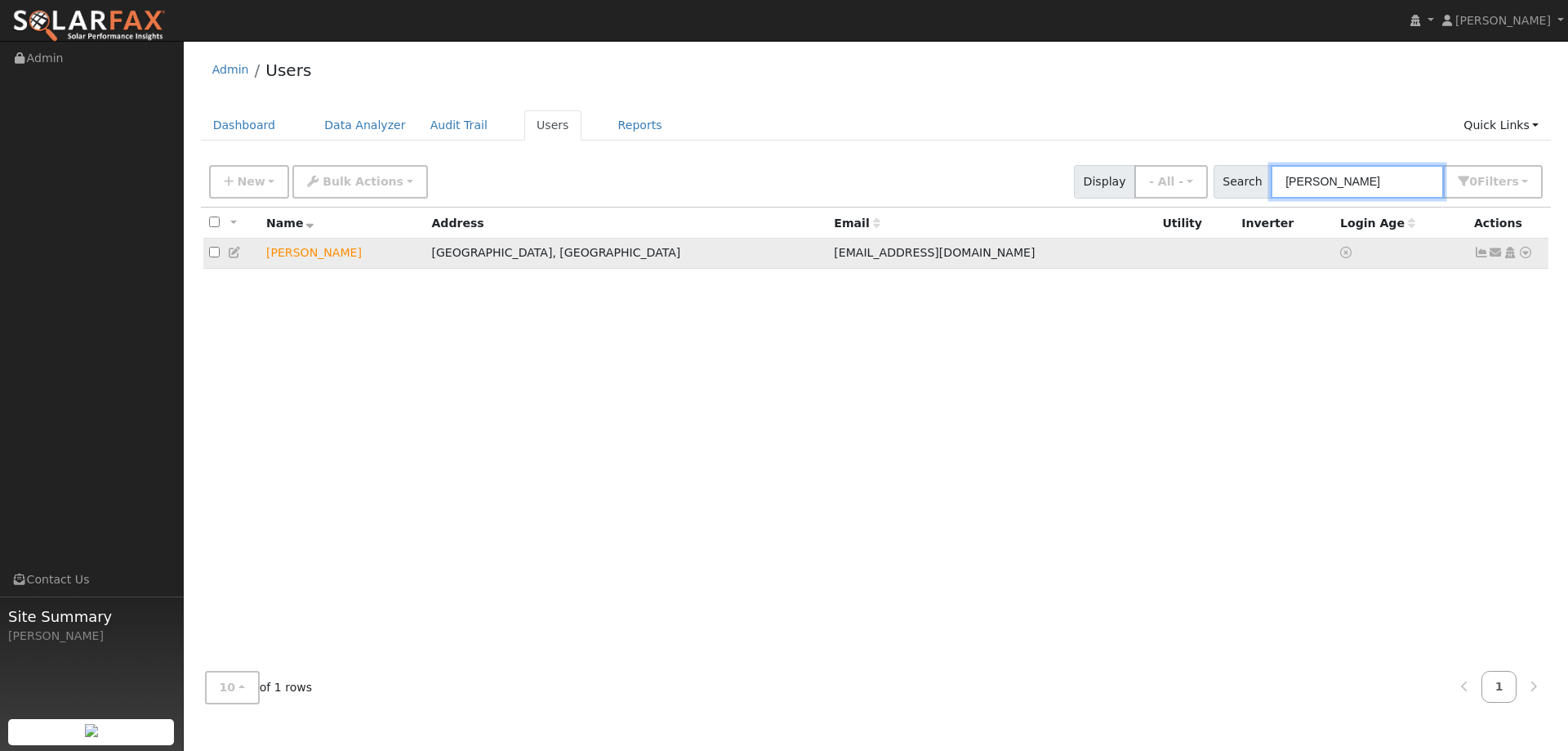
type input "tom cauge"
click at [1524, 246] on link at bounding box center [1525, 253] width 15 height 17
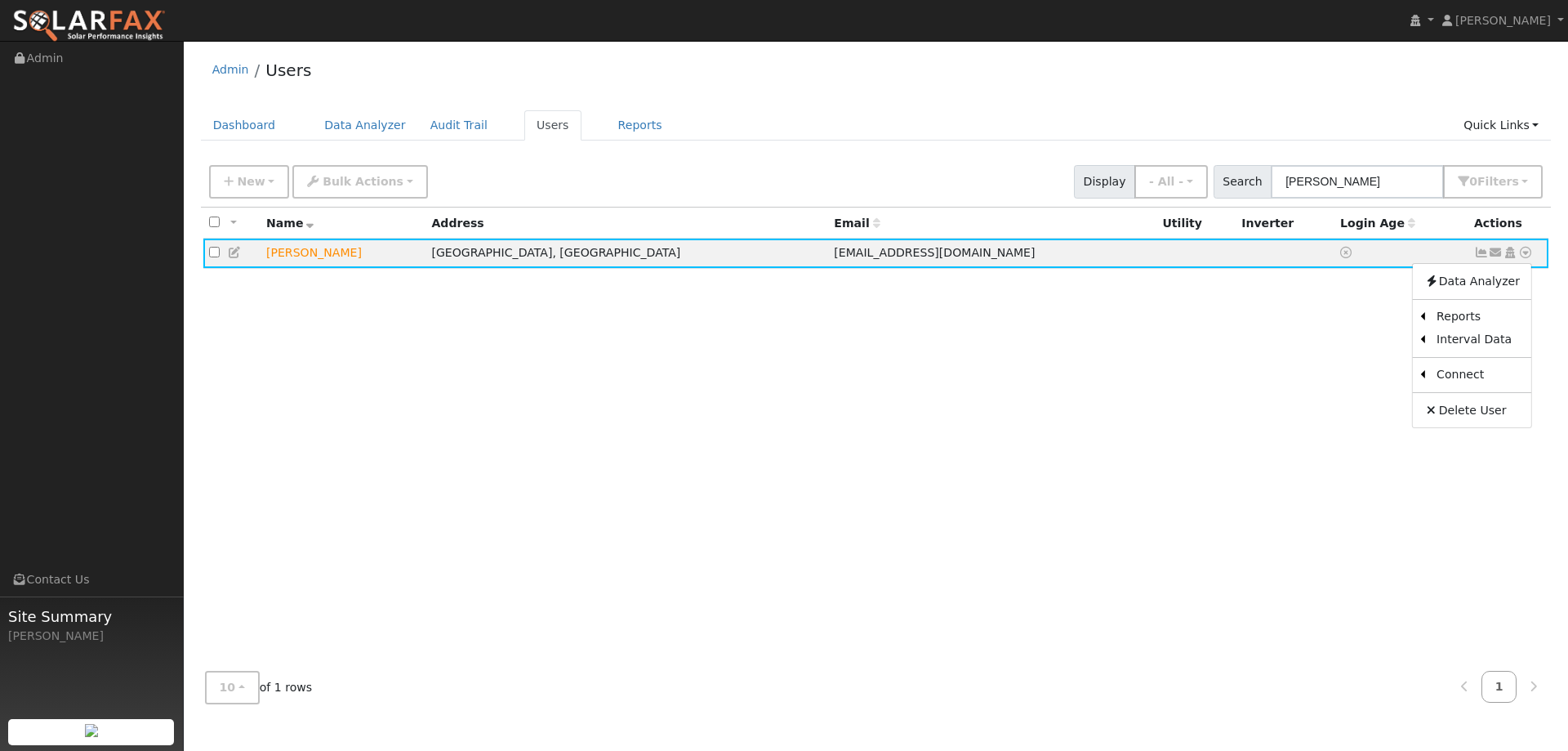
click at [0, 0] on link "Utility" at bounding box center [0, 0] width 0 height 0
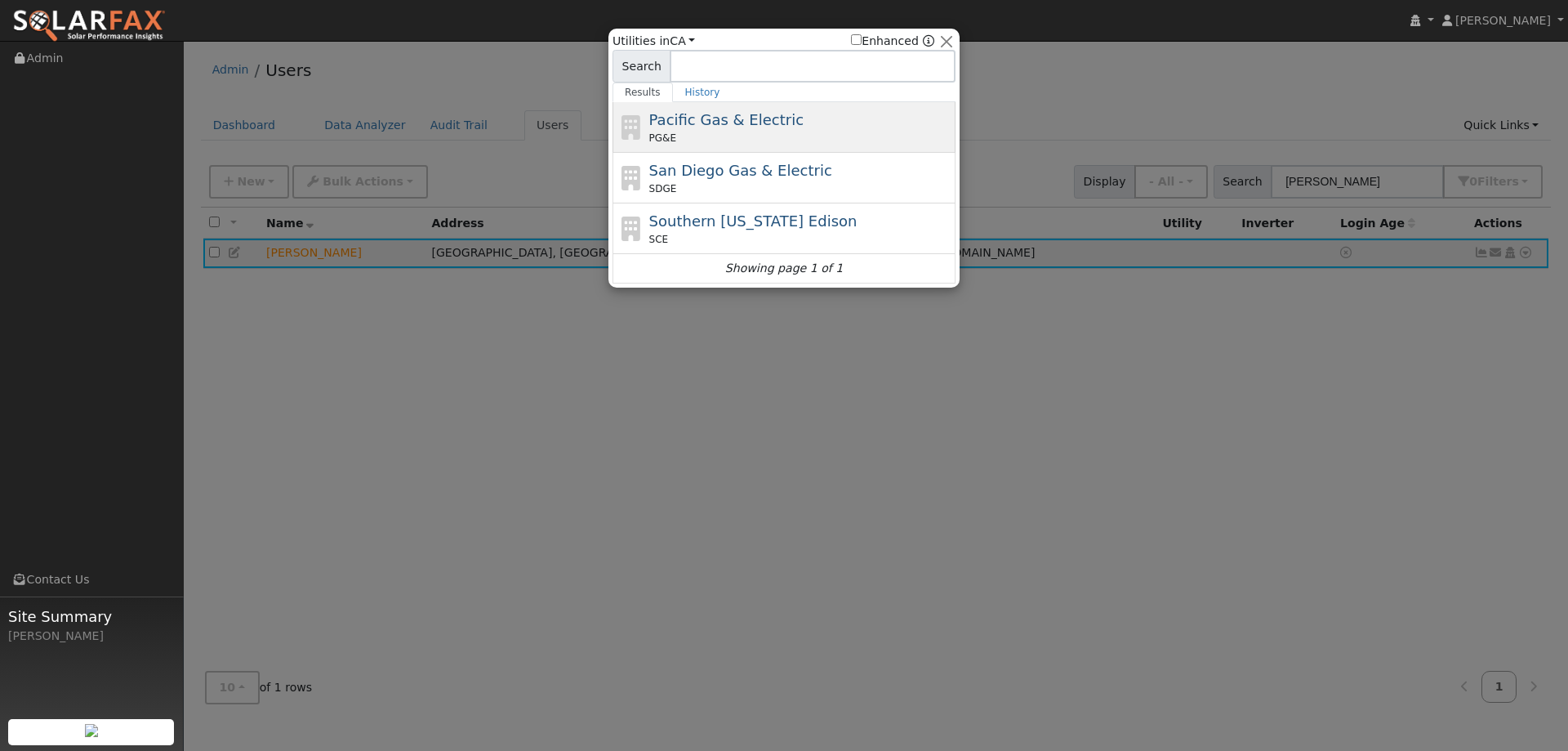
click at [752, 119] on span "Pacific Gas & Electric" at bounding box center [726, 120] width 154 height 17
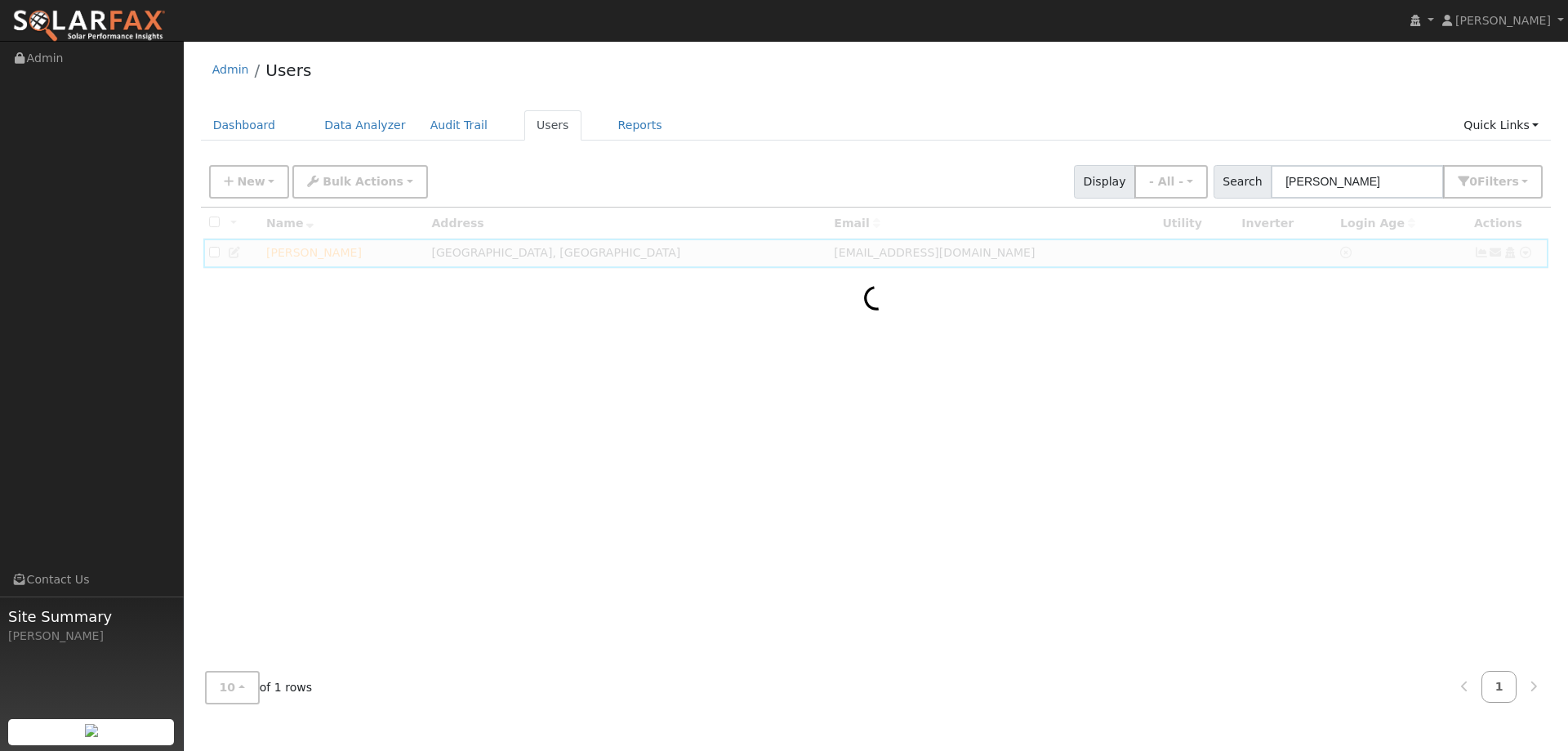
click at [1282, 409] on div at bounding box center [876, 432] width 1350 height 450
click at [1306, 181] on input "text" at bounding box center [1357, 181] width 173 height 34
